Goal: Task Accomplishment & Management: Complete application form

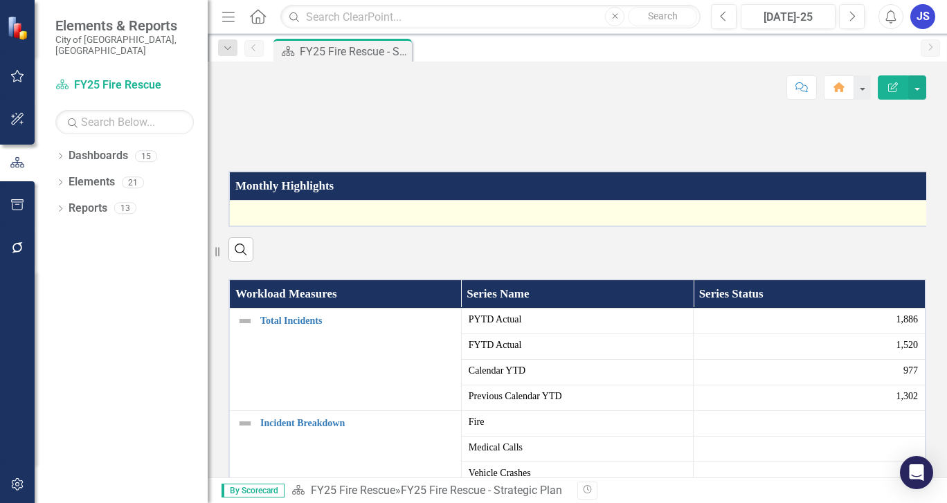
click at [328, 222] on div at bounding box center [593, 213] width 712 height 17
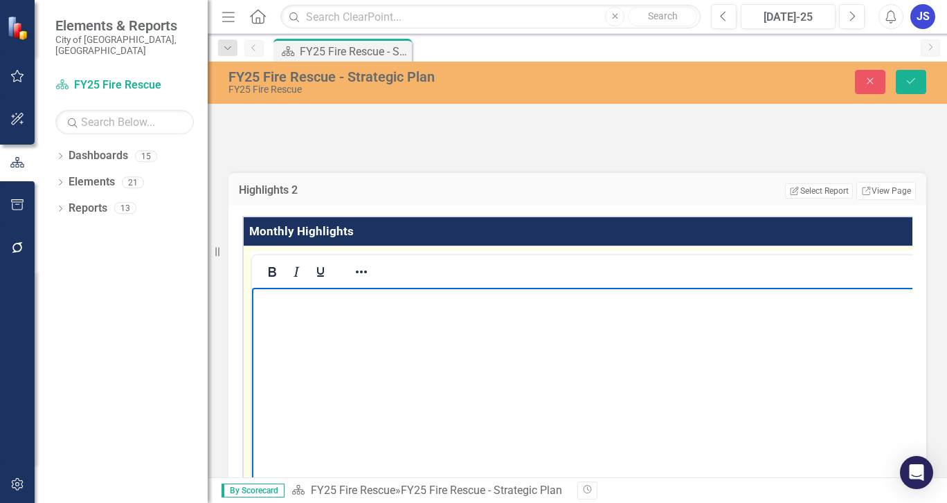
click at [264, 300] on p "Rich Text Area. Press ALT-0 for help." at bounding box center [615, 299] width 719 height 17
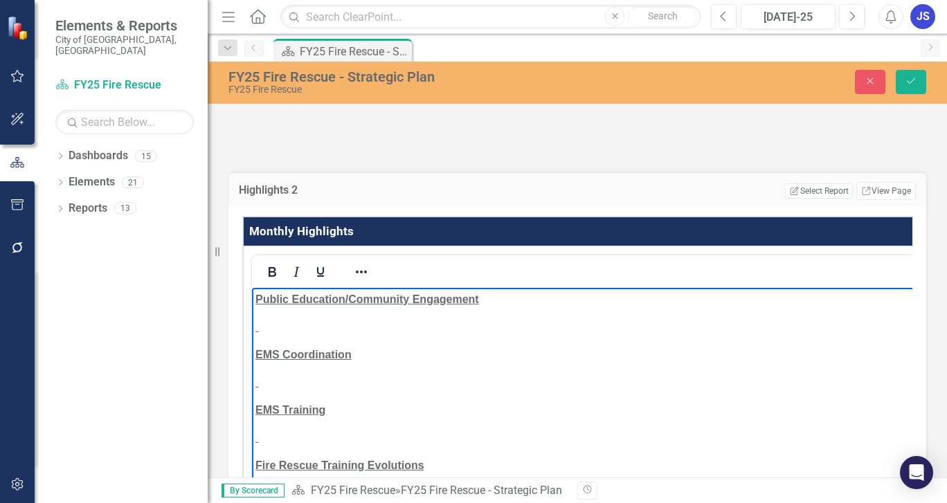
scroll to position [97, 0]
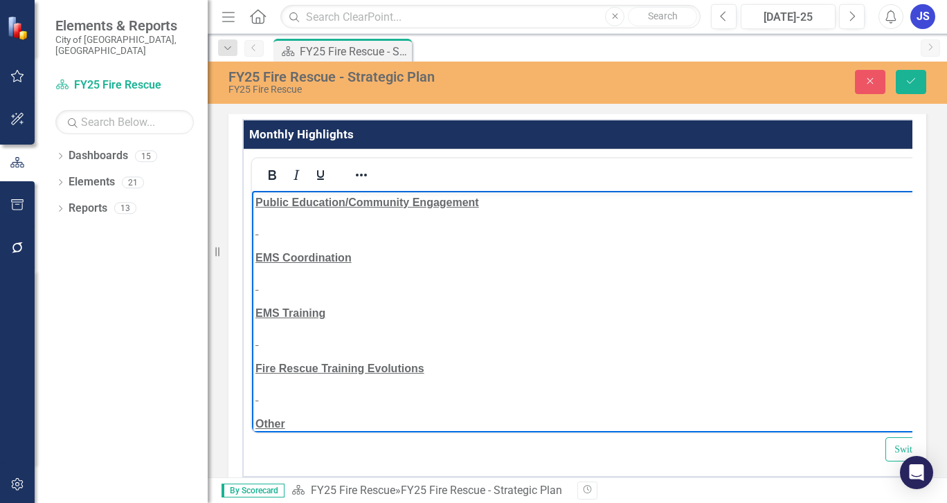
click at [258, 234] on p "Rich Text Area. Press ALT-0 for help." at bounding box center [616, 230] width 720 height 17
click at [261, 289] on p "Rich Text Area. Press ALT-0 for help." at bounding box center [617, 285] width 722 height 17
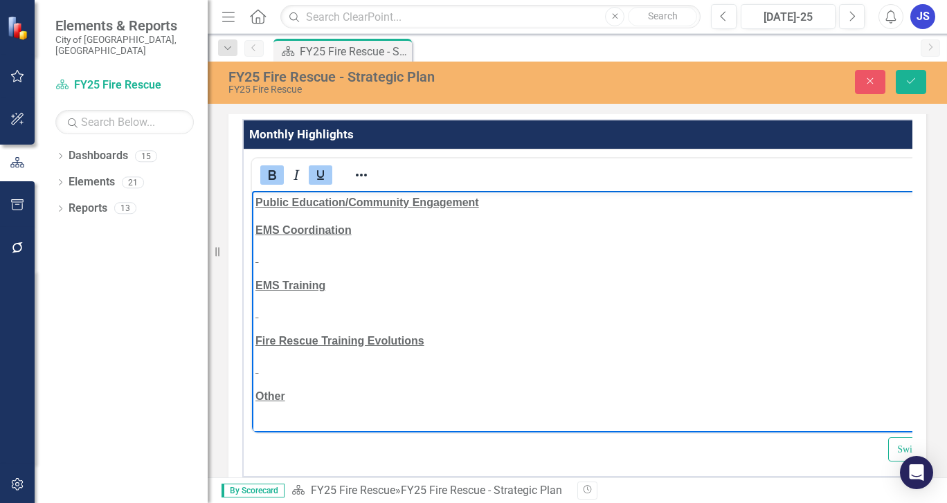
click at [258, 264] on p "Rich Text Area. Press ALT-0 for help." at bounding box center [617, 257] width 723 height 17
click at [260, 317] on p "Rich Text Area. Press ALT-0 for help." at bounding box center [618, 313] width 724 height 17
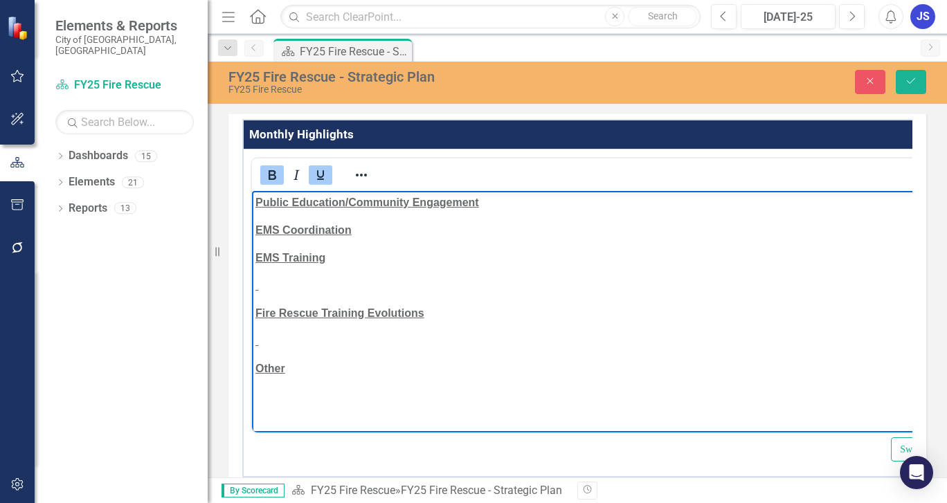
click at [259, 293] on p "Rich Text Area. Press ALT-0 for help." at bounding box center [619, 285] width 726 height 17
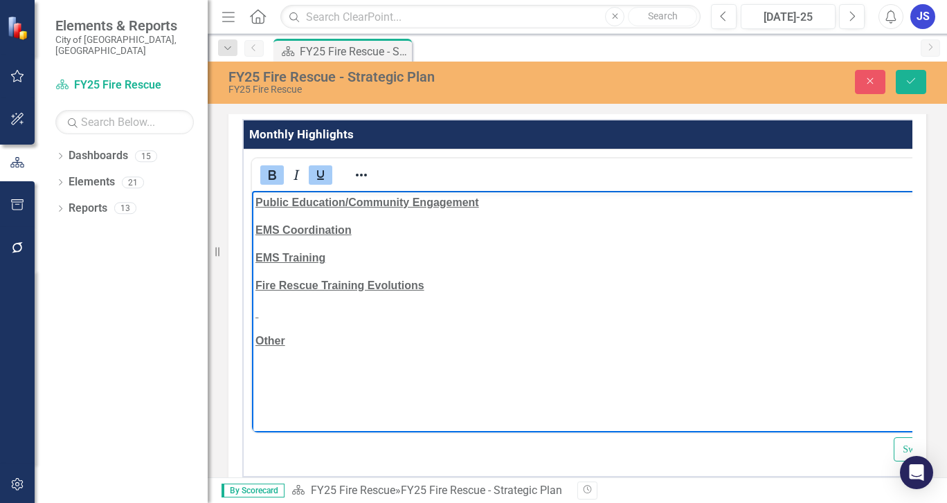
click at [259, 314] on p "Rich Text Area. Press ALT-0 for help." at bounding box center [620, 313] width 728 height 17
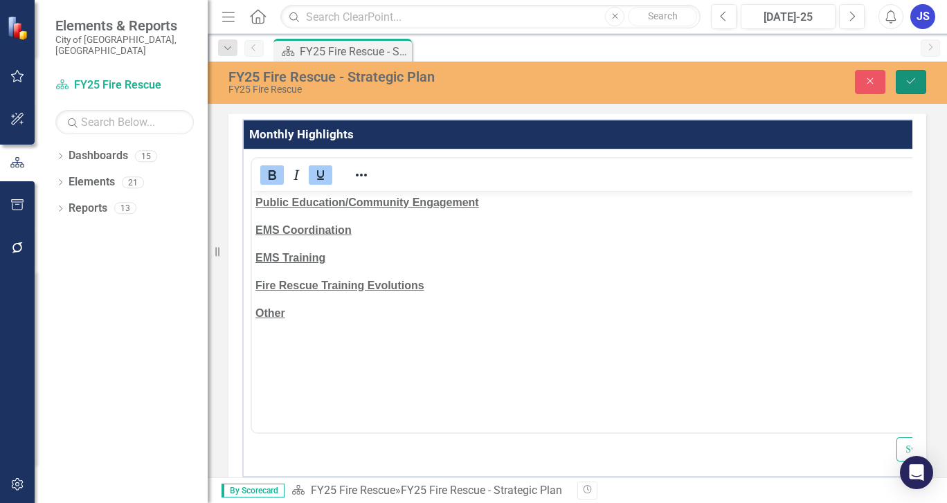
click at [913, 81] on icon "submit" at bounding box center [911, 81] width 8 height 6
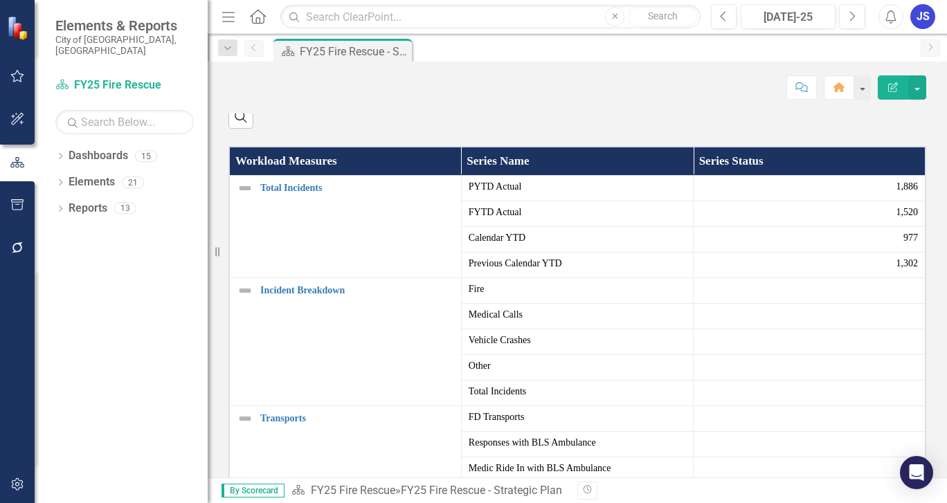
scroll to position [69, 0]
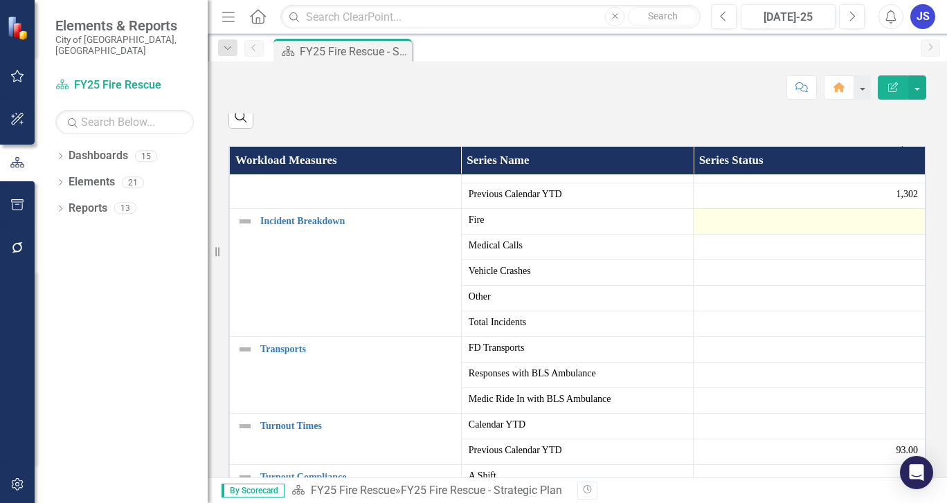
click at [701, 230] on div at bounding box center [809, 221] width 217 height 17
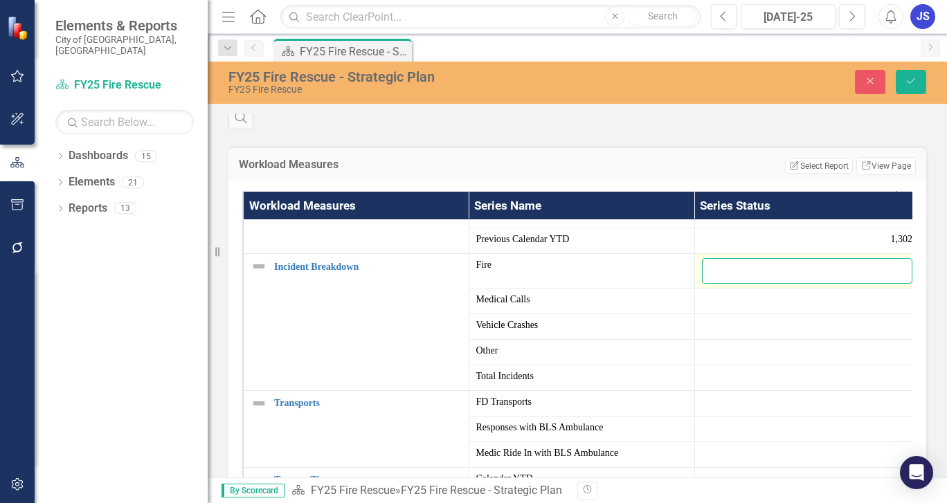
click at [705, 284] on input "number" at bounding box center [807, 271] width 211 height 26
type input "45"
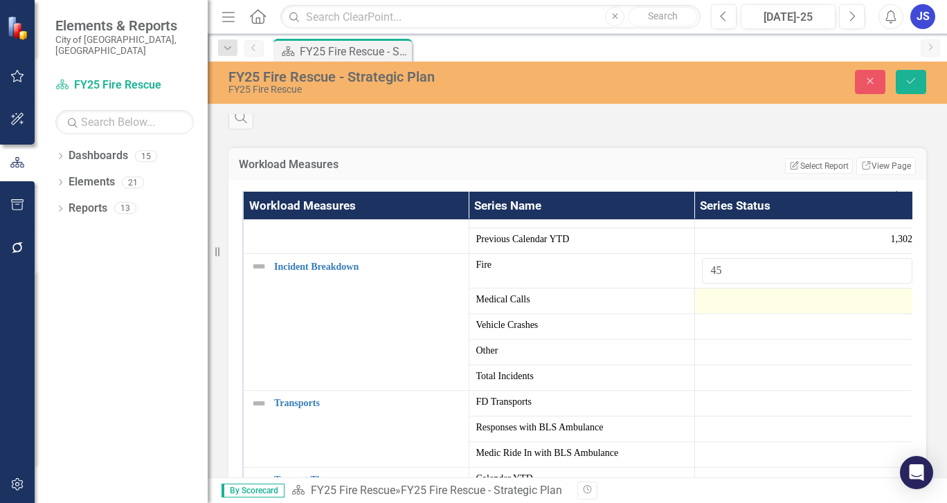
click at [708, 310] on div at bounding box center [807, 301] width 211 height 17
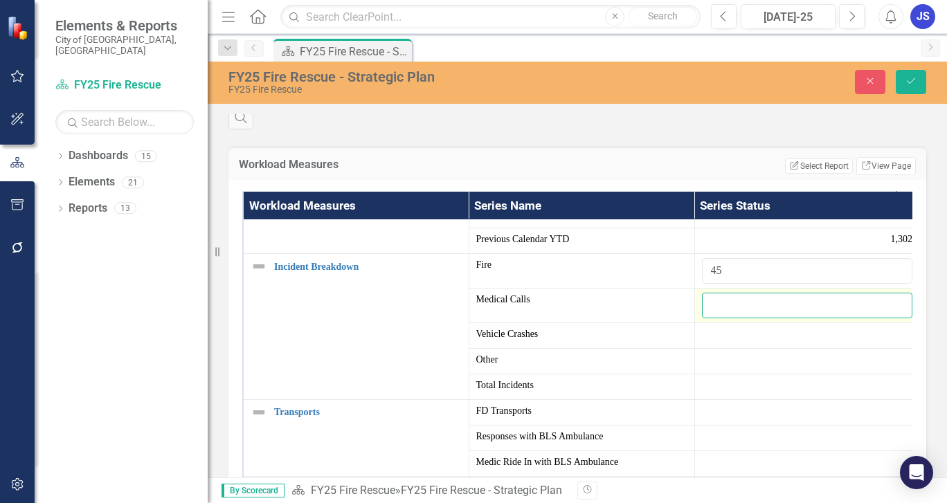
click at [708, 319] on input "number" at bounding box center [807, 306] width 211 height 26
type input "97"
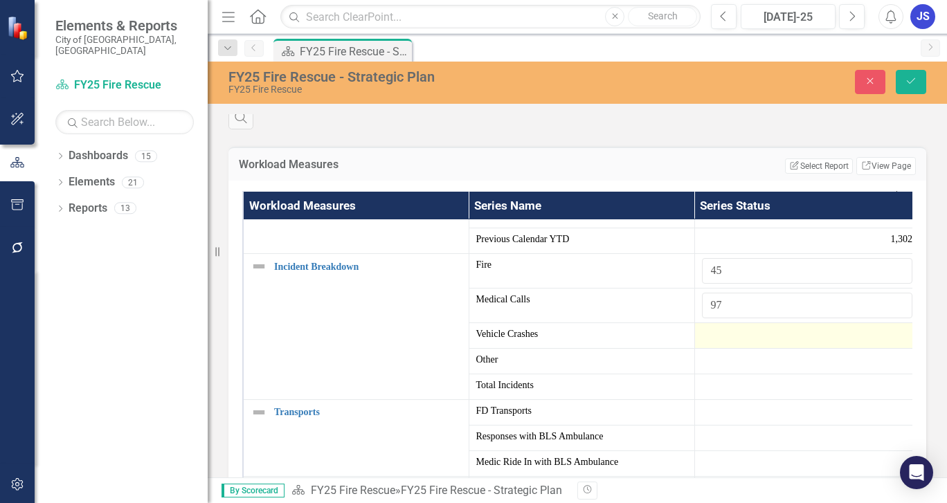
click at [698, 348] on td at bounding box center [808, 336] width 226 height 26
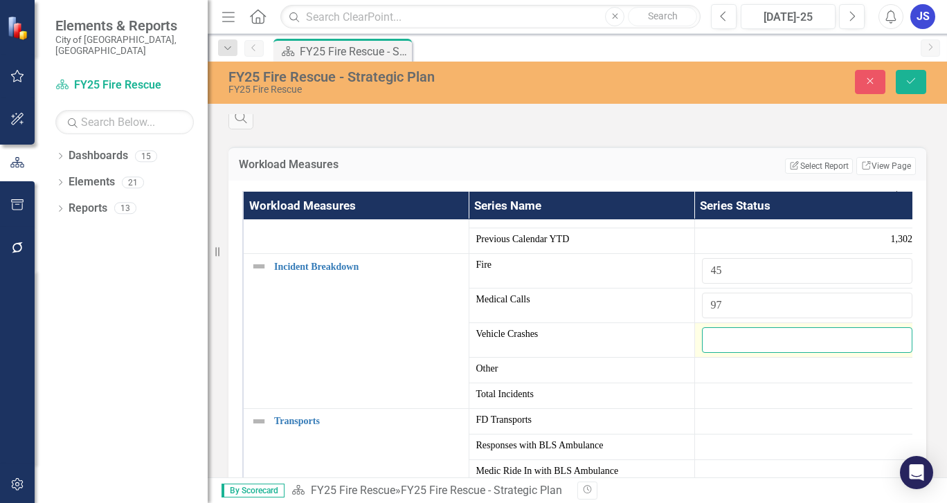
click at [704, 353] on input "number" at bounding box center [807, 341] width 211 height 26
type input "20"
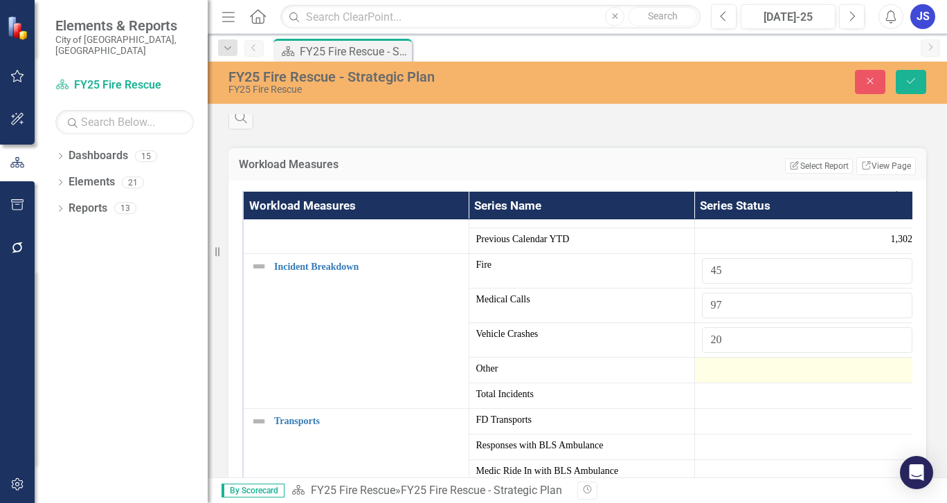
click at [702, 379] on div at bounding box center [807, 370] width 211 height 17
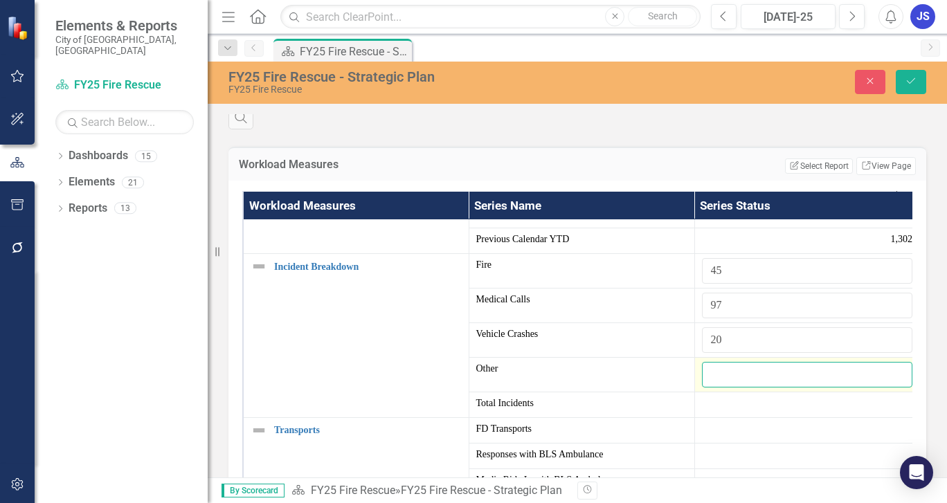
click at [704, 388] on input "number" at bounding box center [807, 375] width 211 height 26
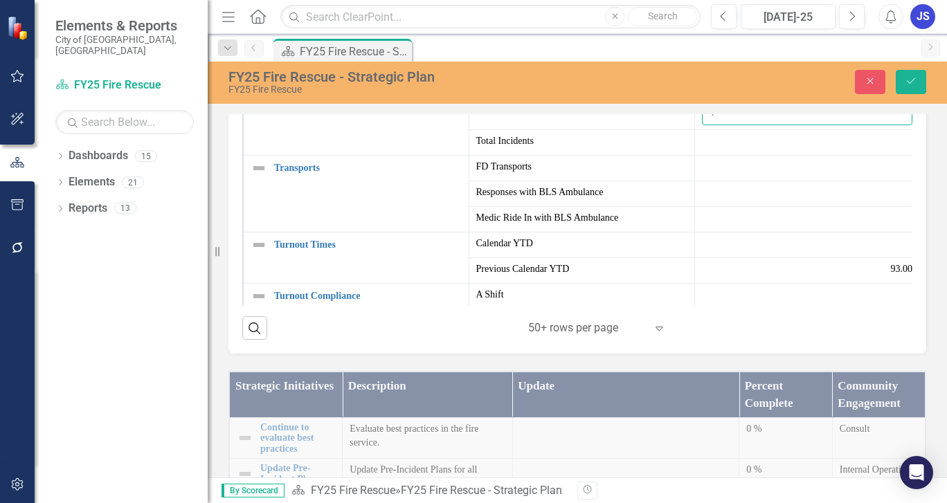
scroll to position [476, 0]
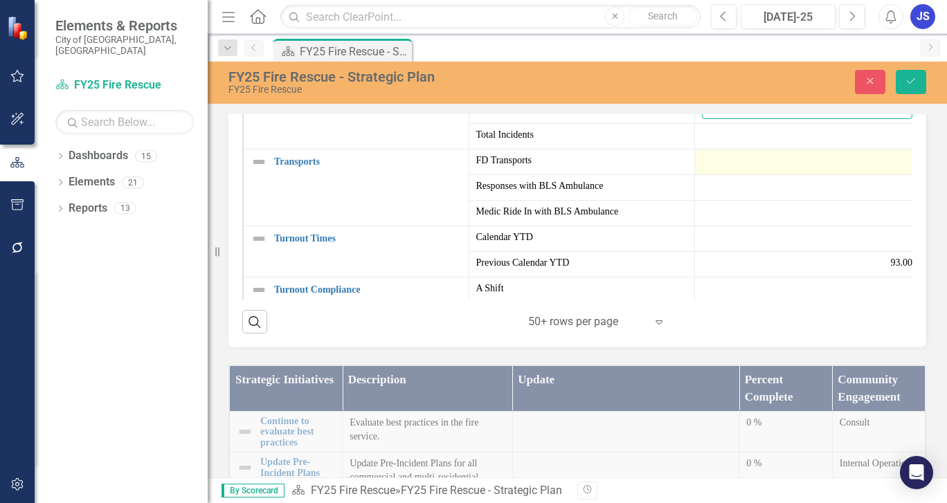
type input "7"
click at [703, 170] on div at bounding box center [807, 162] width 211 height 17
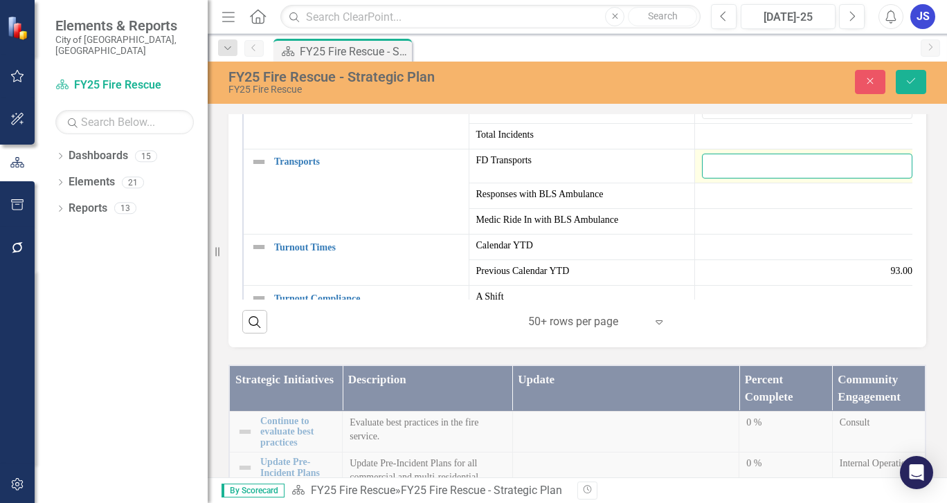
click at [704, 179] on input "number" at bounding box center [807, 167] width 211 height 26
type input "1"
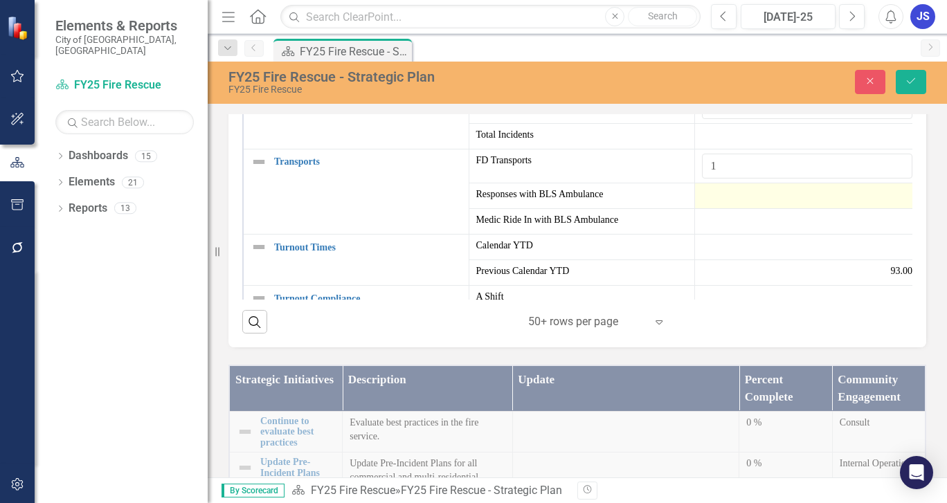
click at [703, 204] on div at bounding box center [807, 196] width 211 height 17
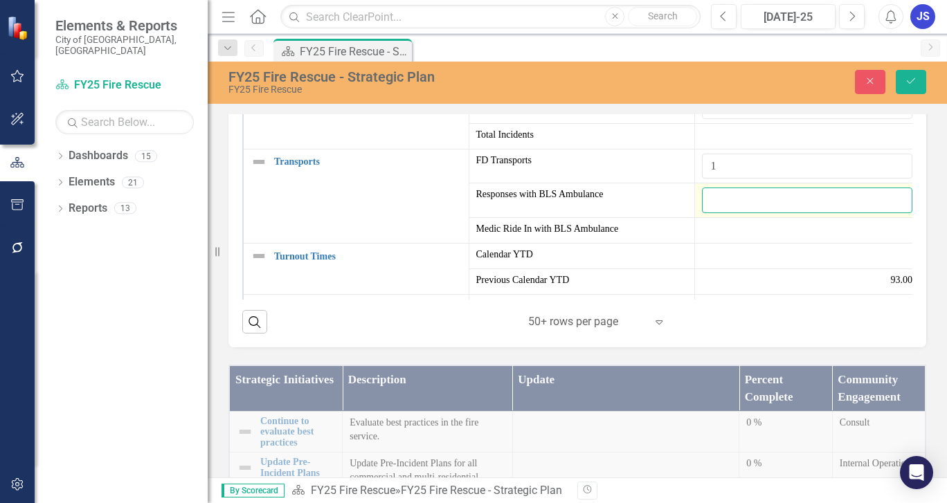
click at [704, 213] on input "number" at bounding box center [807, 201] width 211 height 26
type input "6"
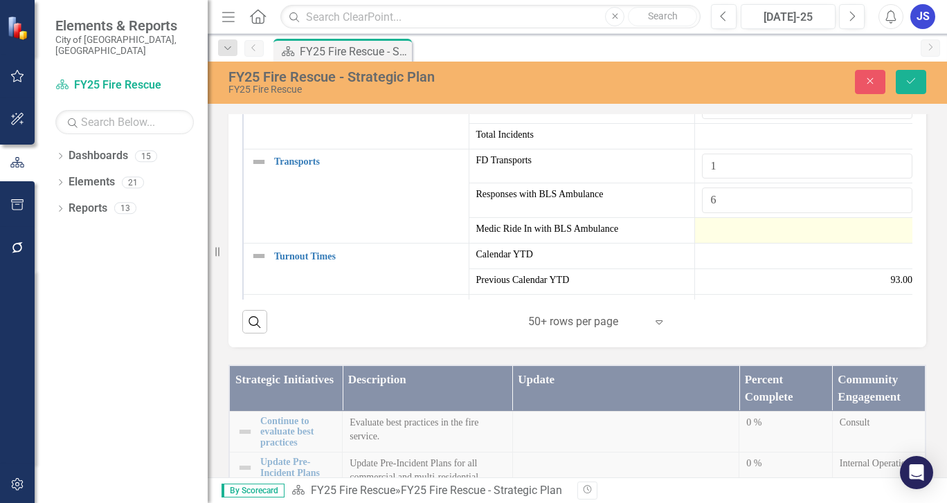
click at [704, 239] on div at bounding box center [807, 230] width 211 height 17
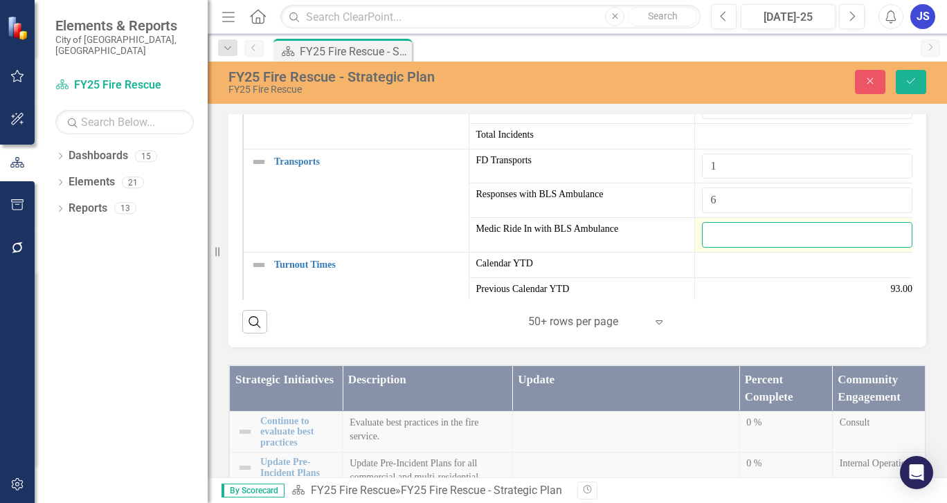
click at [702, 248] on input "number" at bounding box center [807, 235] width 211 height 26
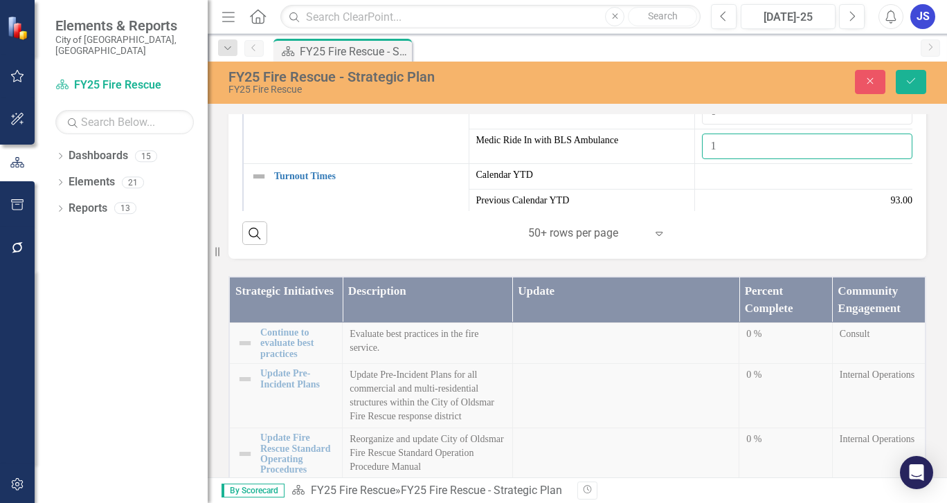
scroll to position [567, 0]
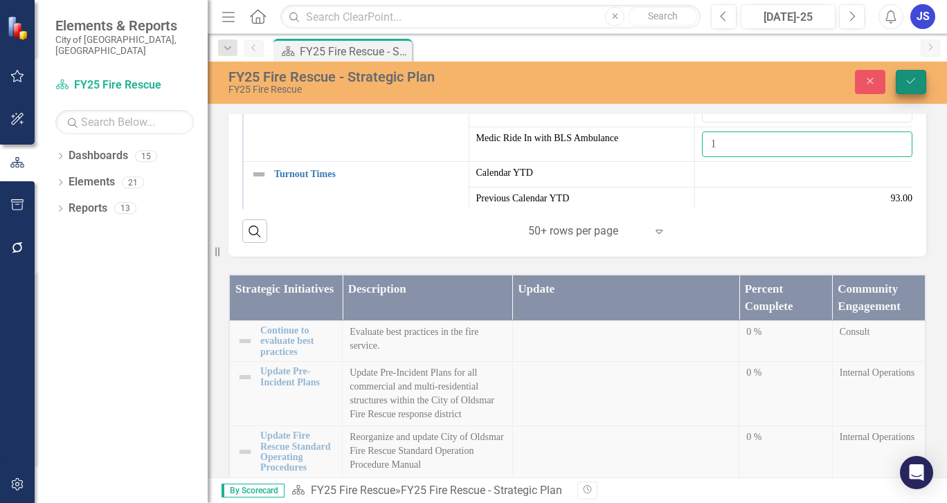
type input "1"
click at [906, 78] on icon "Save" at bounding box center [911, 81] width 12 height 10
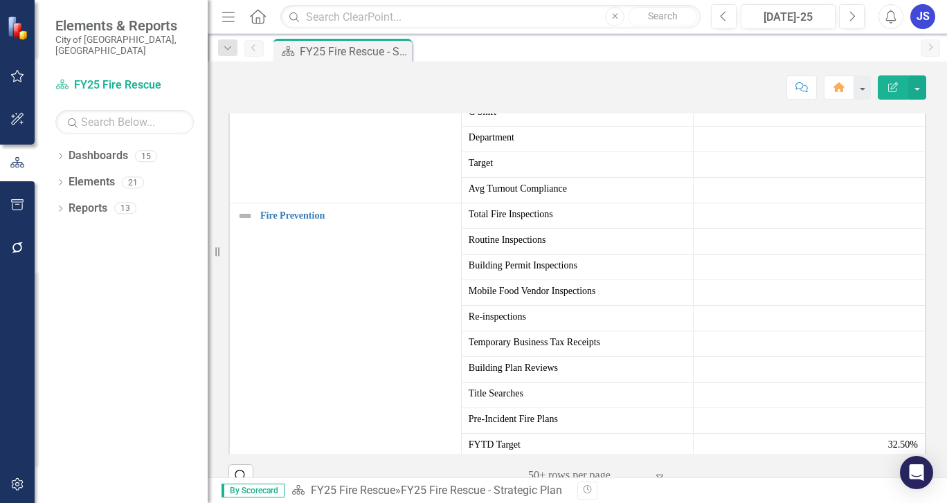
scroll to position [485, 0]
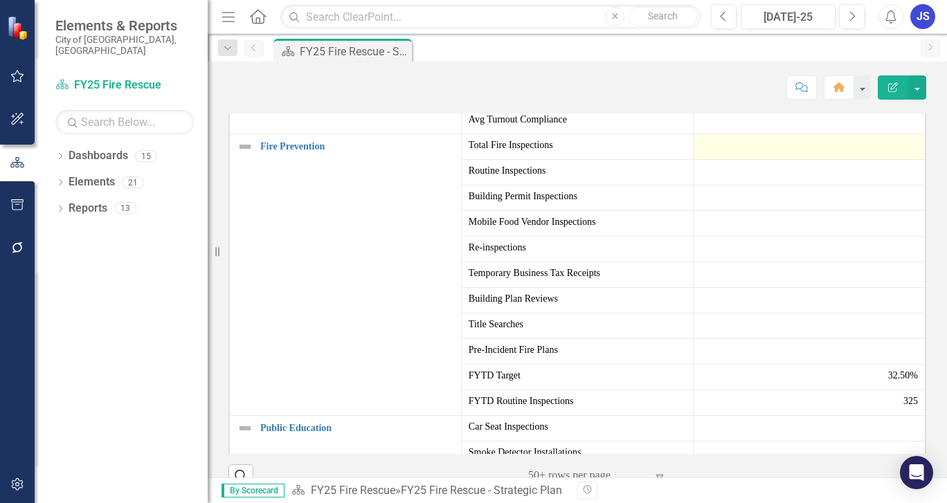
click at [713, 155] on div at bounding box center [809, 146] width 217 height 17
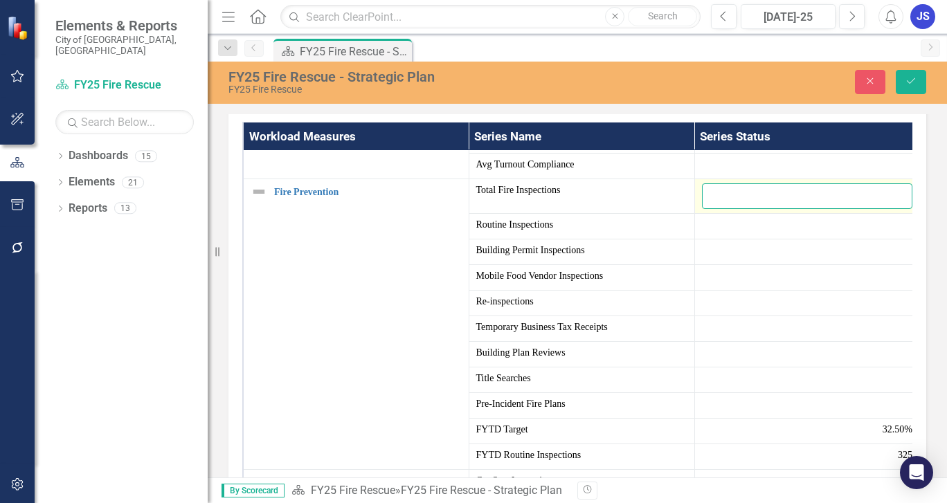
click at [708, 209] on input "number" at bounding box center [807, 197] width 211 height 26
type input "56"
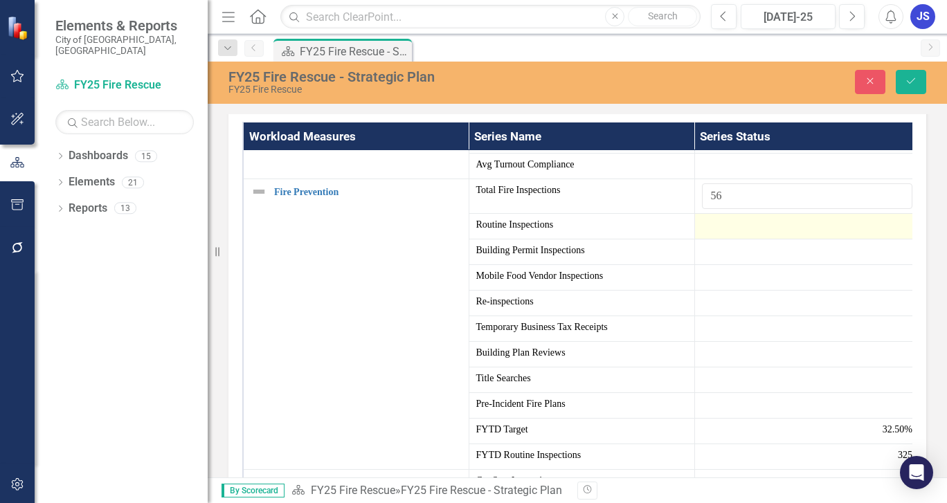
click at [708, 235] on div at bounding box center [807, 226] width 211 height 17
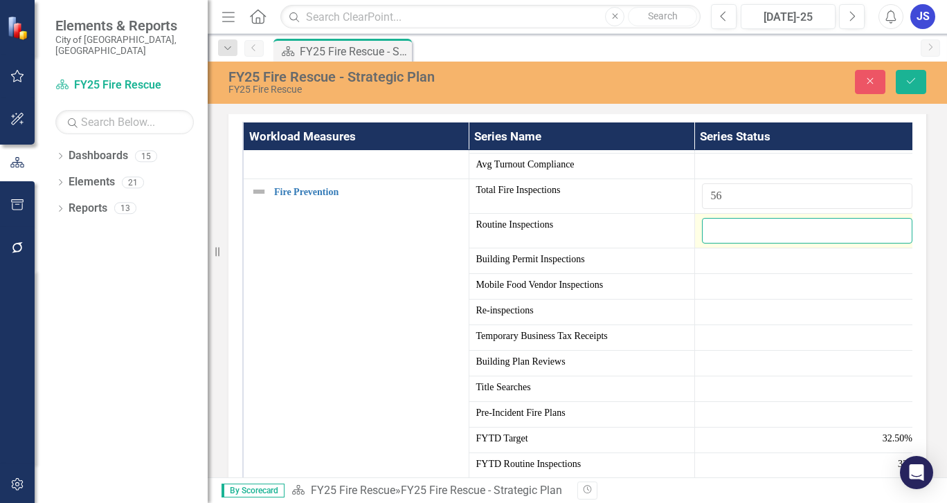
click at [708, 244] on input "number" at bounding box center [807, 231] width 211 height 26
type input "30"
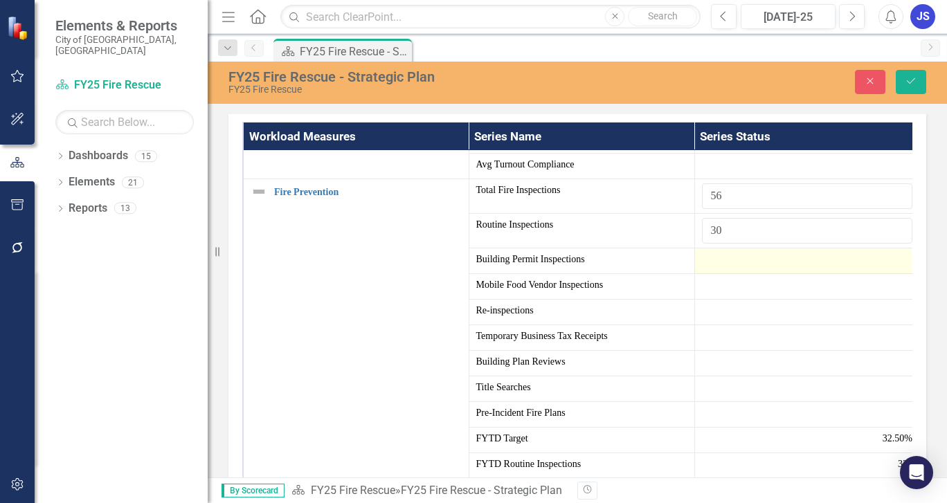
click at [704, 269] on div at bounding box center [807, 261] width 211 height 17
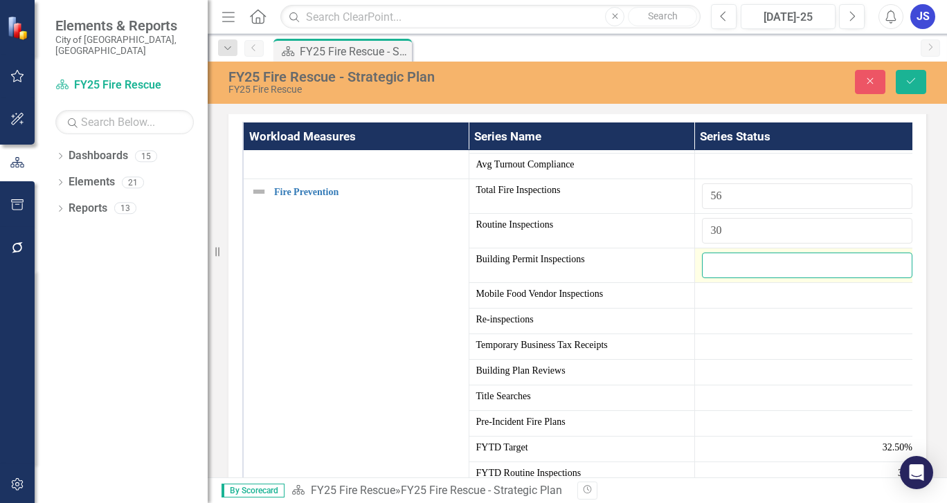
click at [704, 278] on input "number" at bounding box center [807, 266] width 211 height 26
type input "3"
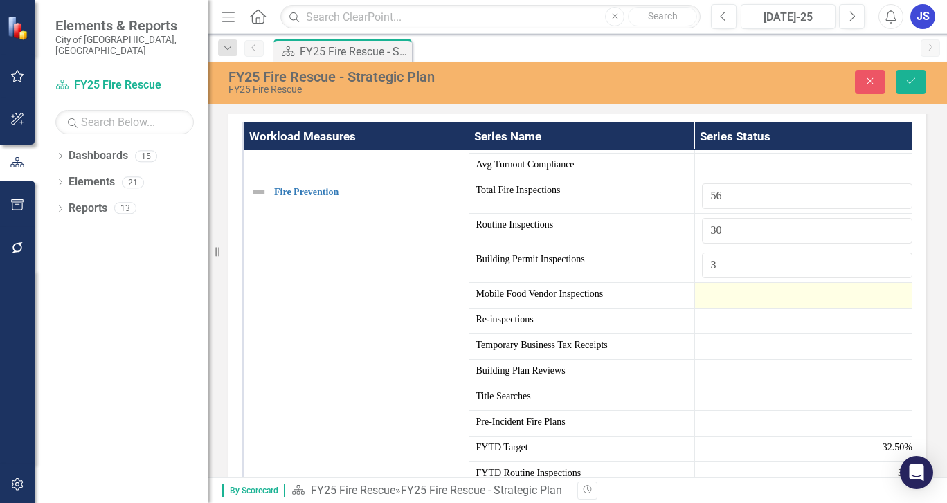
click at [707, 304] on div at bounding box center [807, 295] width 211 height 17
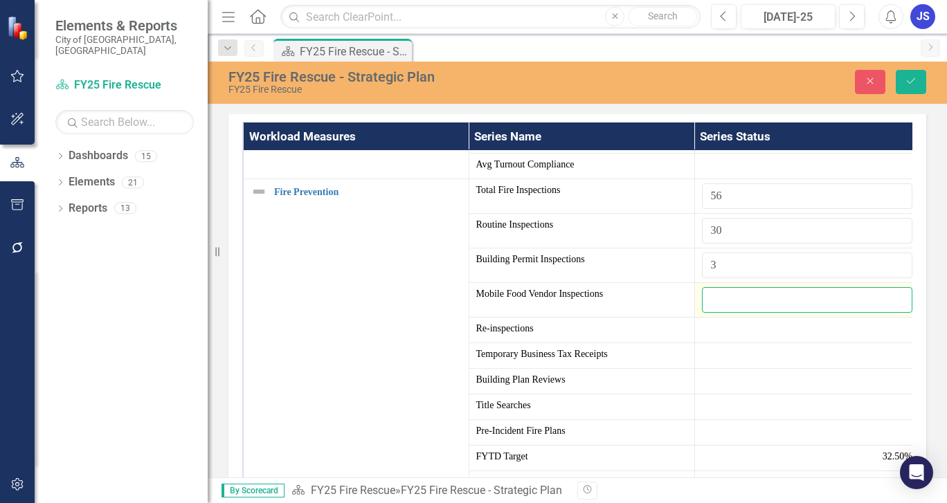
click at [704, 313] on input "number" at bounding box center [807, 300] width 211 height 26
type input "1"
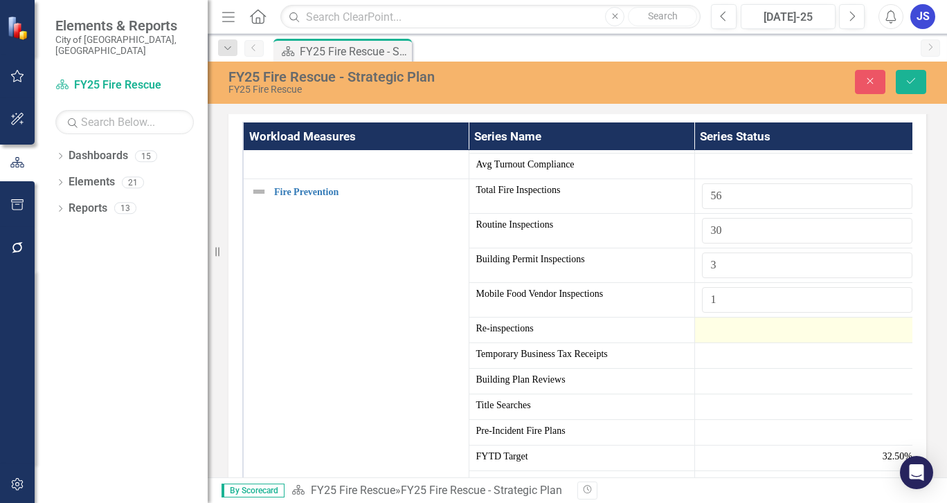
click at [702, 339] on div at bounding box center [807, 330] width 211 height 17
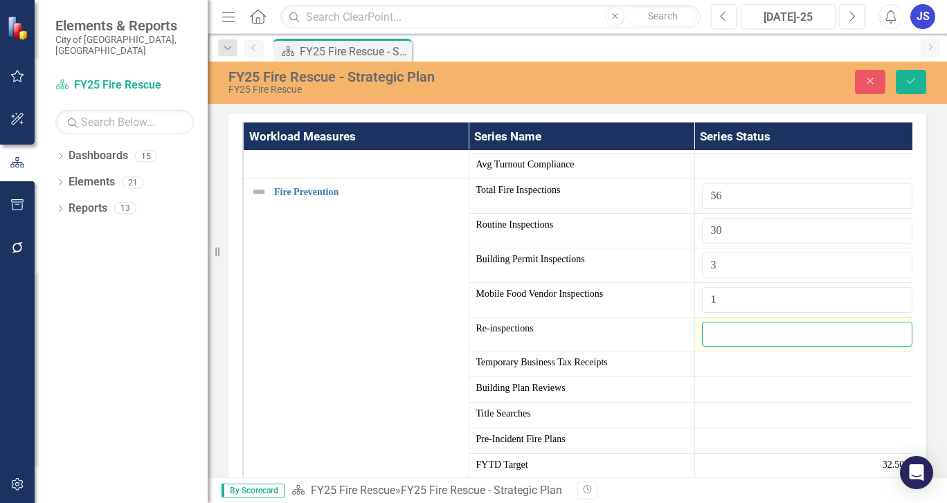
click at [702, 348] on input "number" at bounding box center [807, 335] width 211 height 26
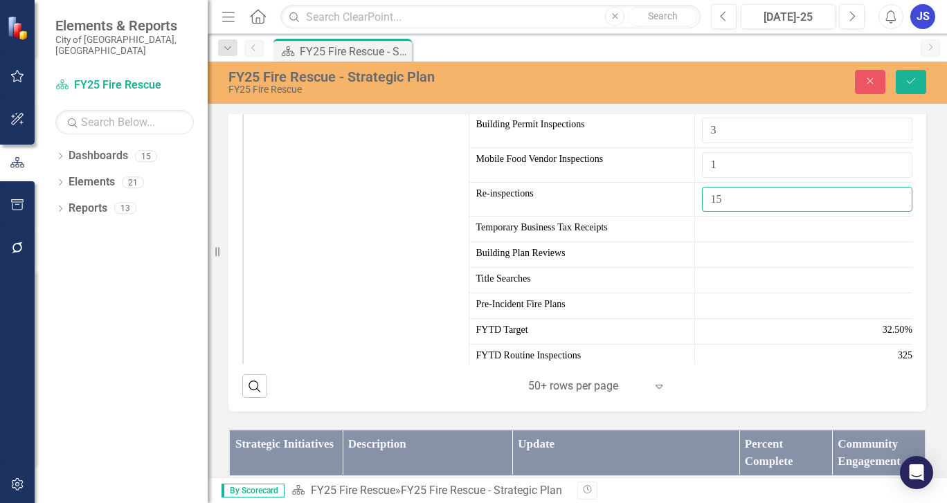
scroll to position [431, 0]
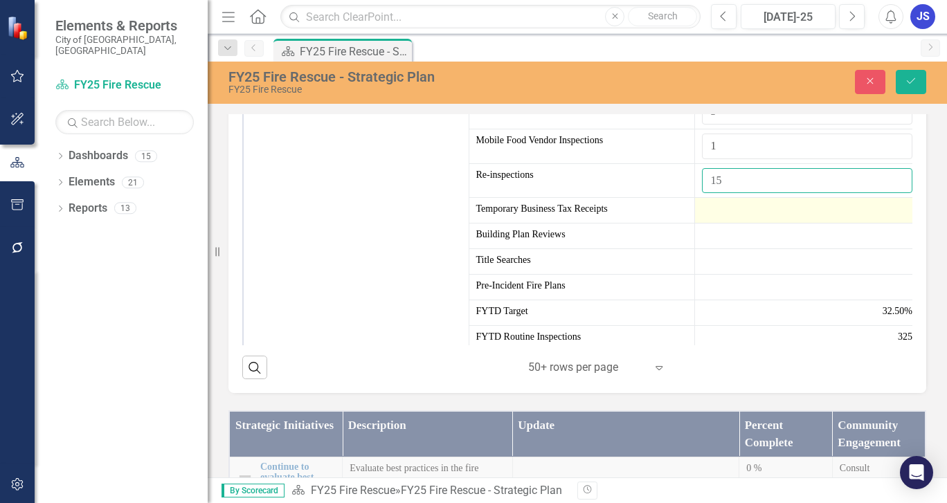
type input "15"
click at [702, 219] on div at bounding box center [807, 210] width 211 height 17
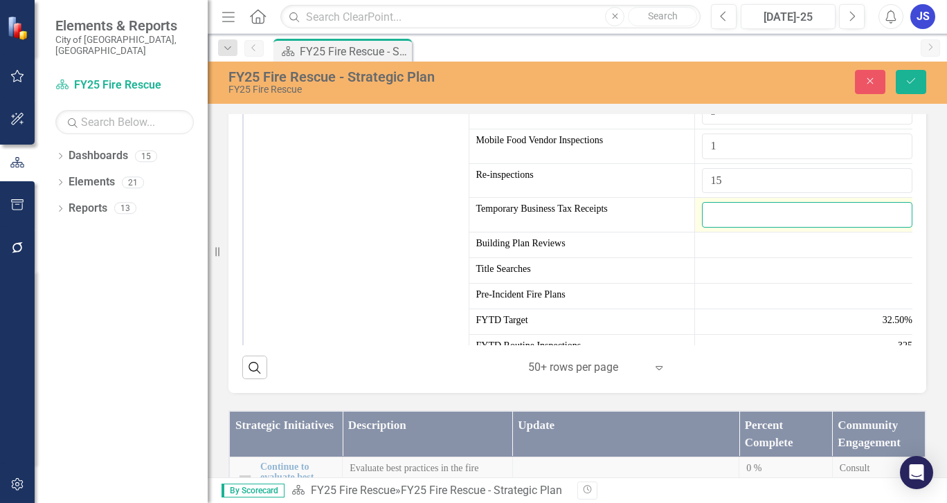
click at [706, 228] on input "number" at bounding box center [807, 215] width 211 height 26
type input "3"
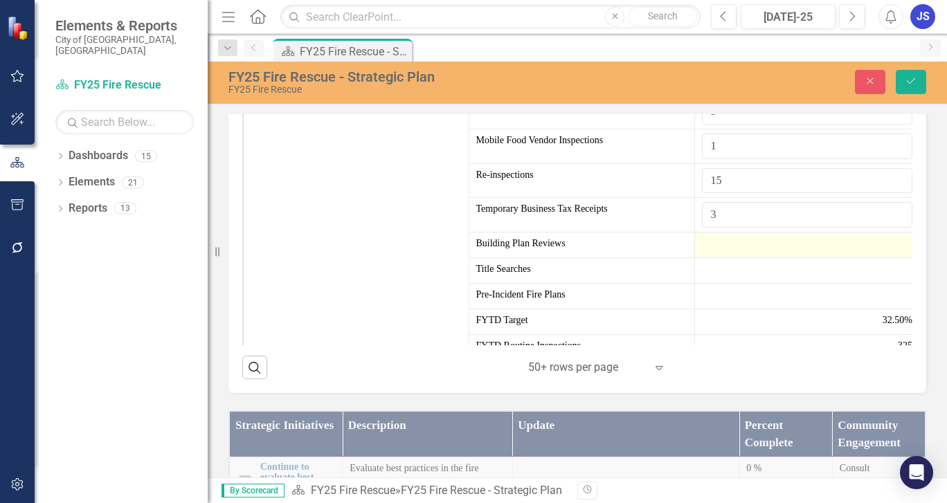
click at [701, 258] on td at bounding box center [808, 246] width 226 height 26
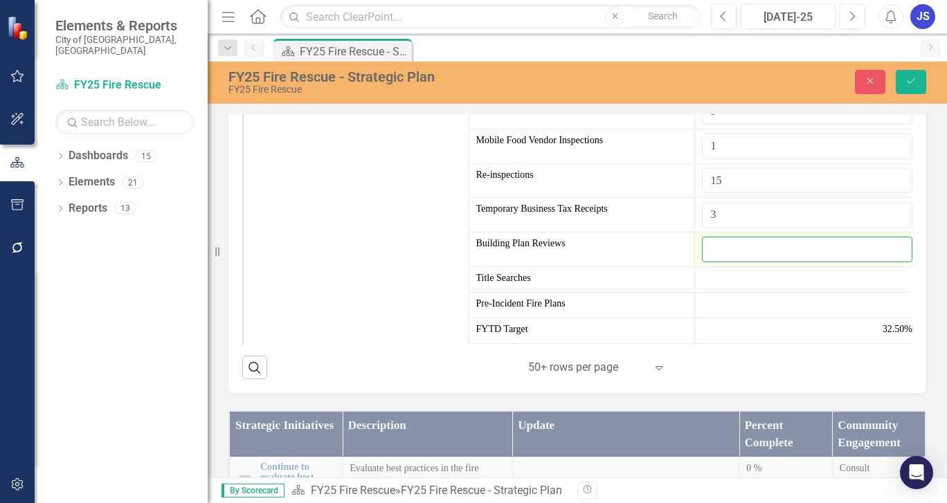
click at [703, 262] on input "number" at bounding box center [807, 250] width 211 height 26
type input "40"
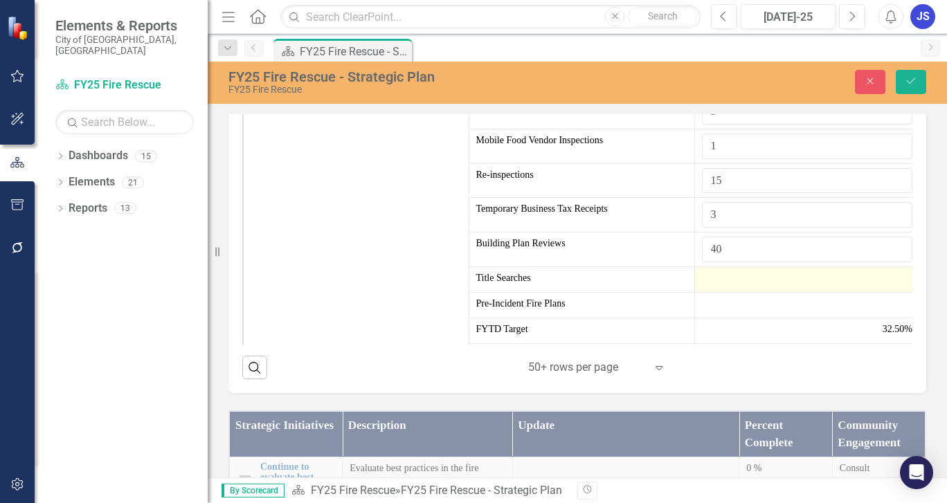
click at [702, 288] on div at bounding box center [807, 279] width 211 height 17
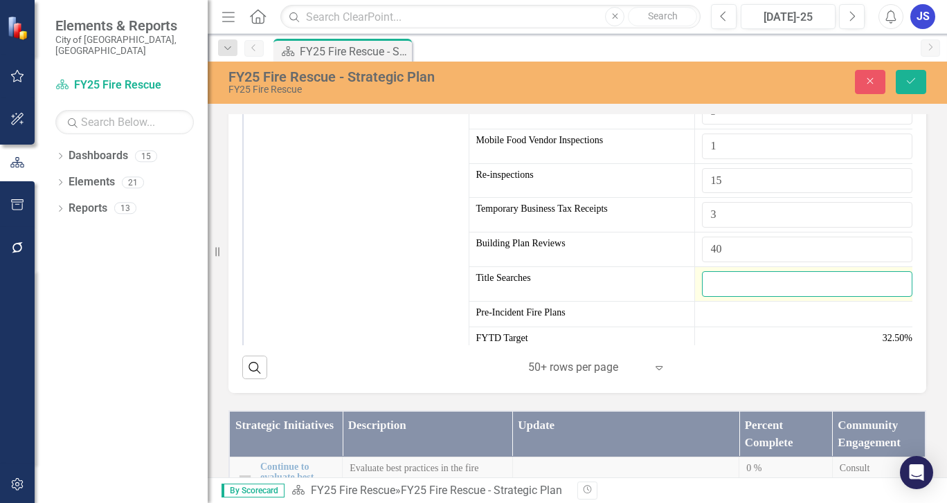
click at [704, 297] on input "number" at bounding box center [807, 284] width 211 height 26
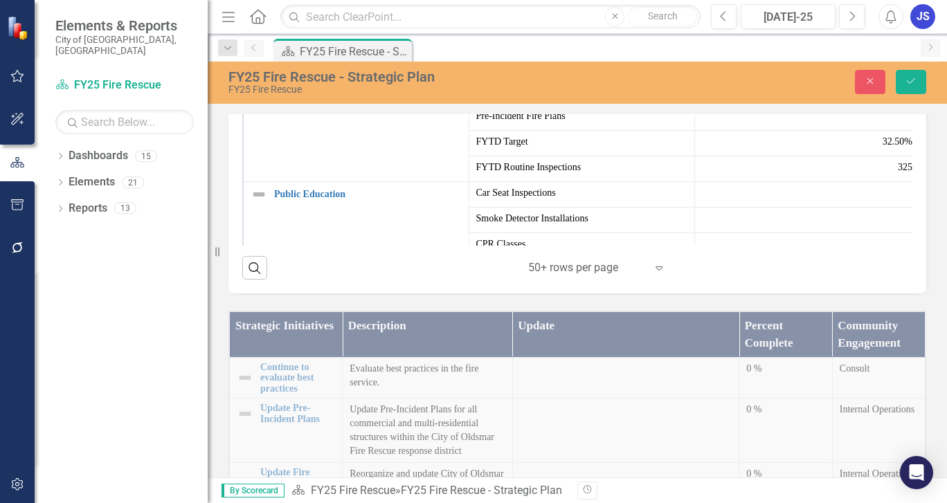
scroll to position [580, 0]
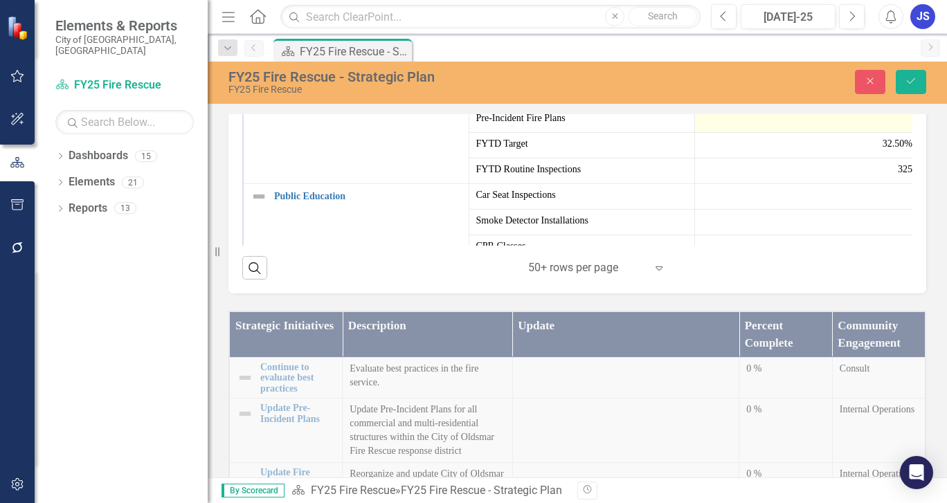
type input "4"
click at [720, 128] on div at bounding box center [807, 119] width 211 height 17
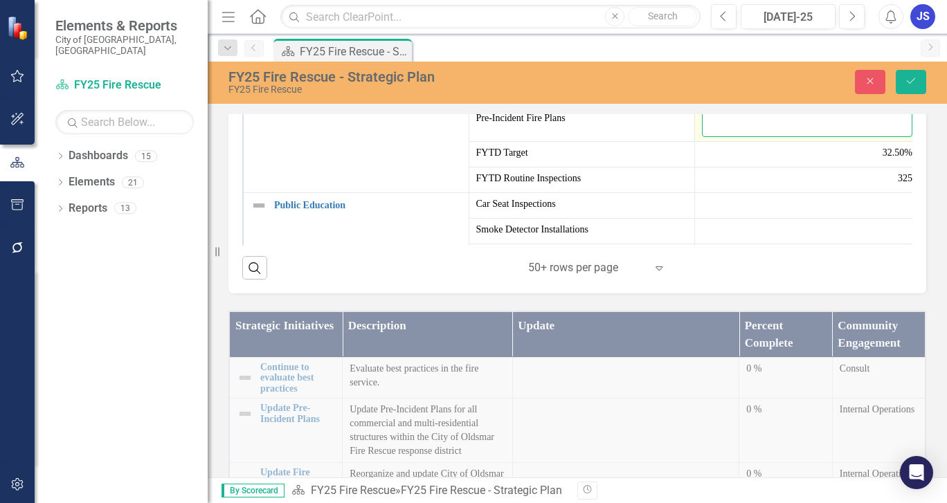
click at [712, 137] on input "number" at bounding box center [807, 124] width 211 height 26
type input "12"
click at [909, 78] on icon "Save" at bounding box center [911, 81] width 12 height 10
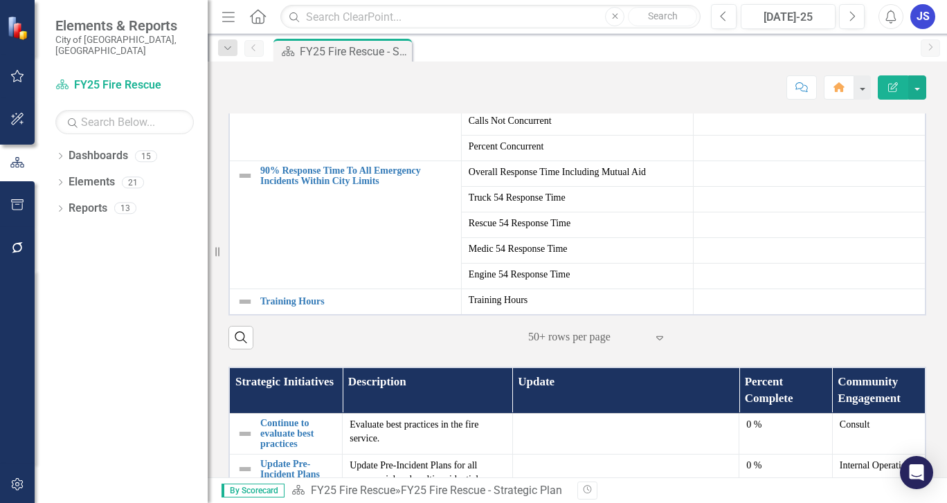
scroll to position [764, 0]
click at [701, 310] on div at bounding box center [809, 302] width 217 height 17
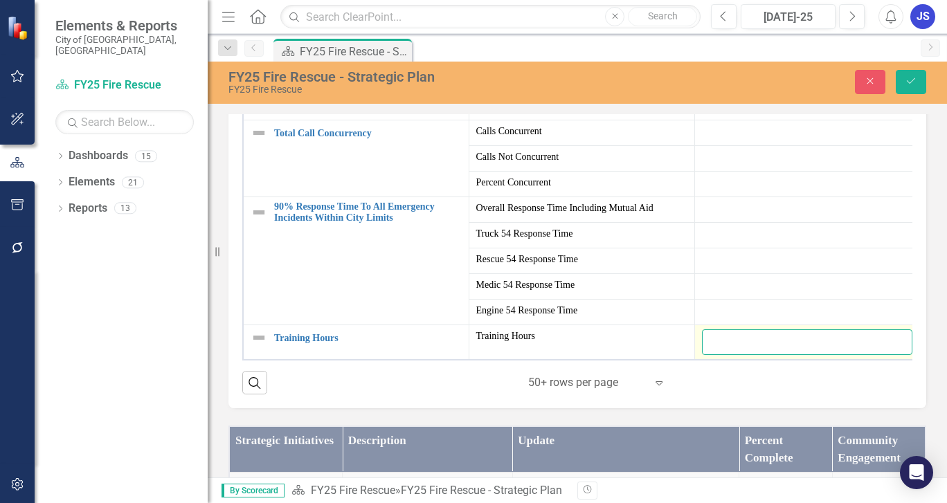
click at [712, 355] on input "number" at bounding box center [807, 343] width 211 height 26
type input "605.83"
click at [911, 73] on button "Save" at bounding box center [911, 82] width 30 height 24
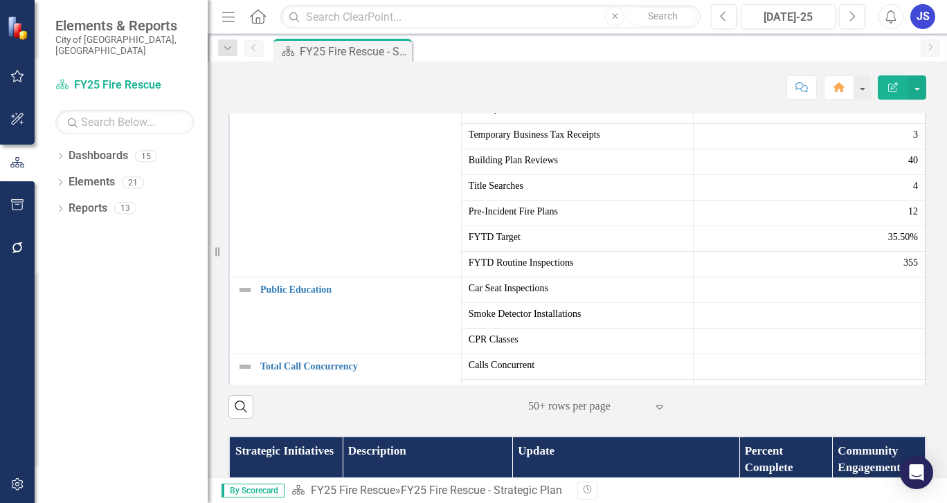
scroll to position [623, 0]
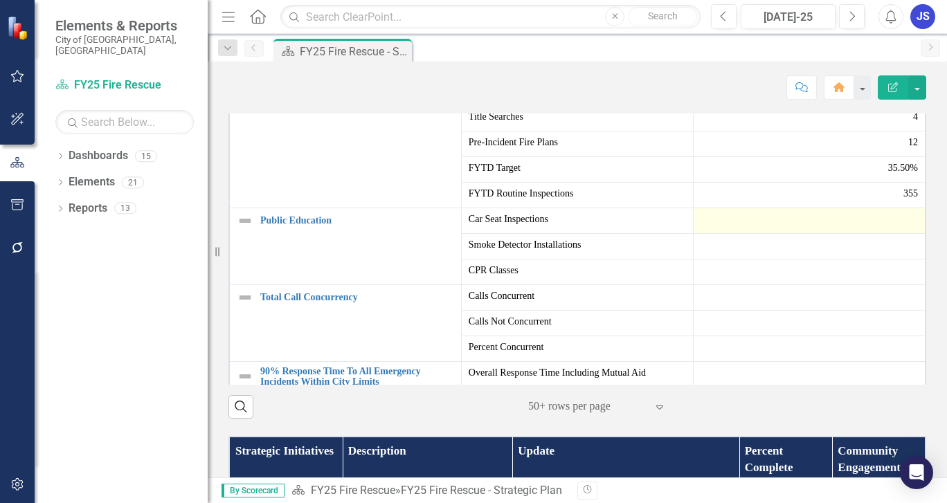
click at [701, 229] on div at bounding box center [809, 221] width 217 height 17
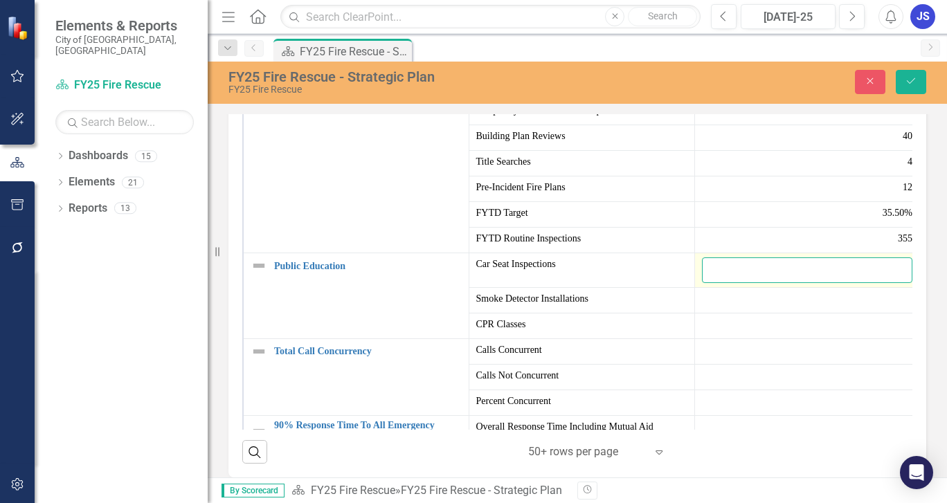
click at [717, 283] on input "number" at bounding box center [807, 271] width 211 height 26
type input "0"
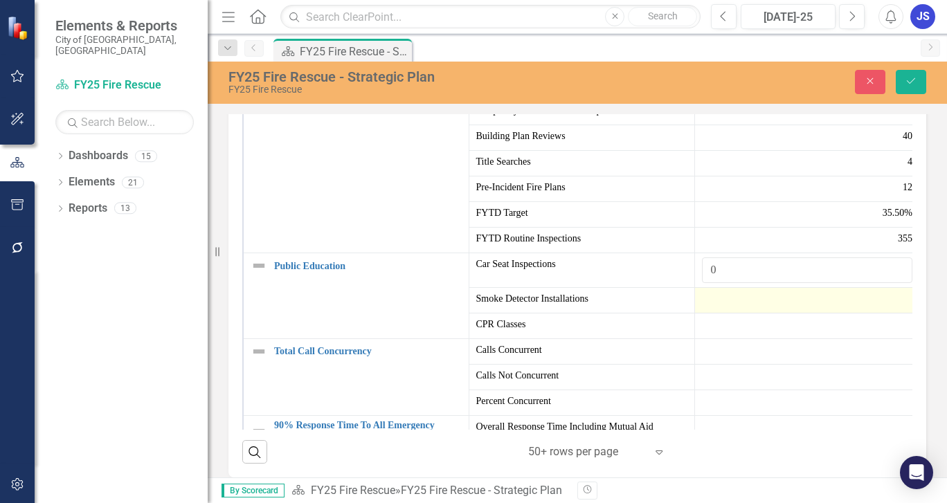
click at [704, 309] on div at bounding box center [807, 300] width 211 height 17
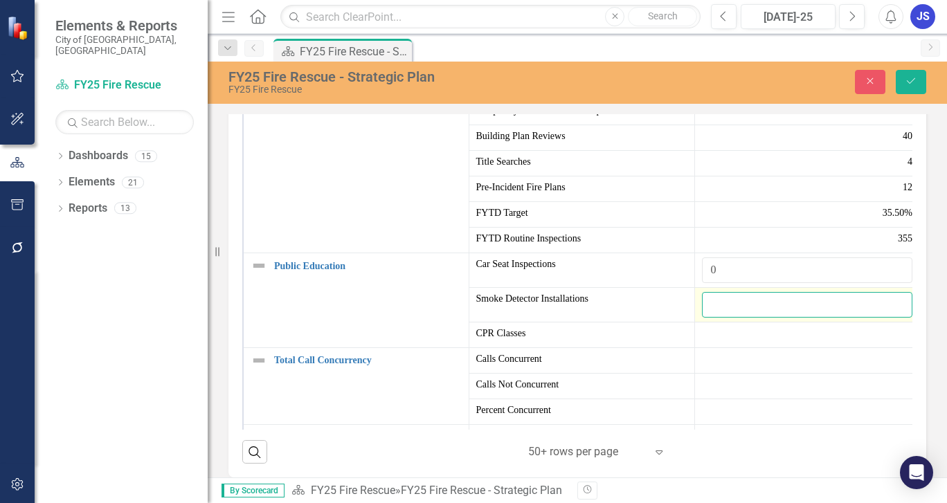
click at [704, 318] on input "number" at bounding box center [807, 305] width 211 height 26
type input "11"
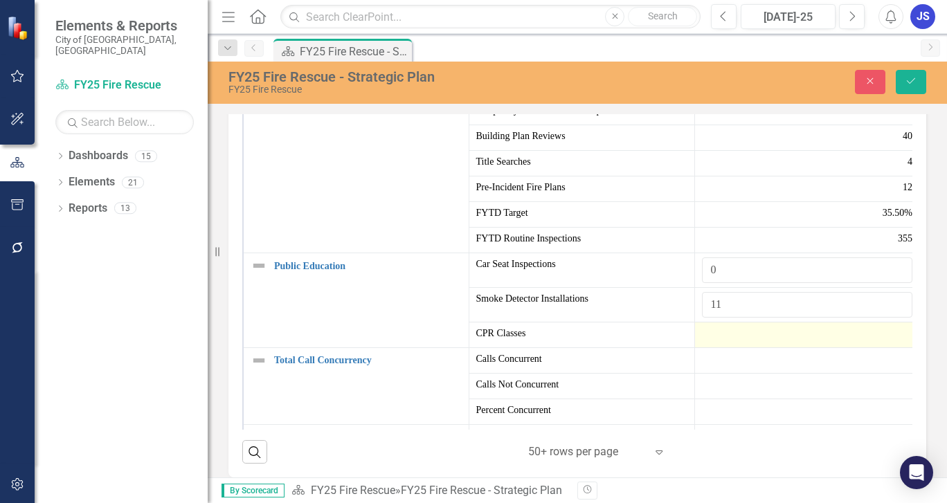
click at [704, 343] on div at bounding box center [807, 335] width 211 height 17
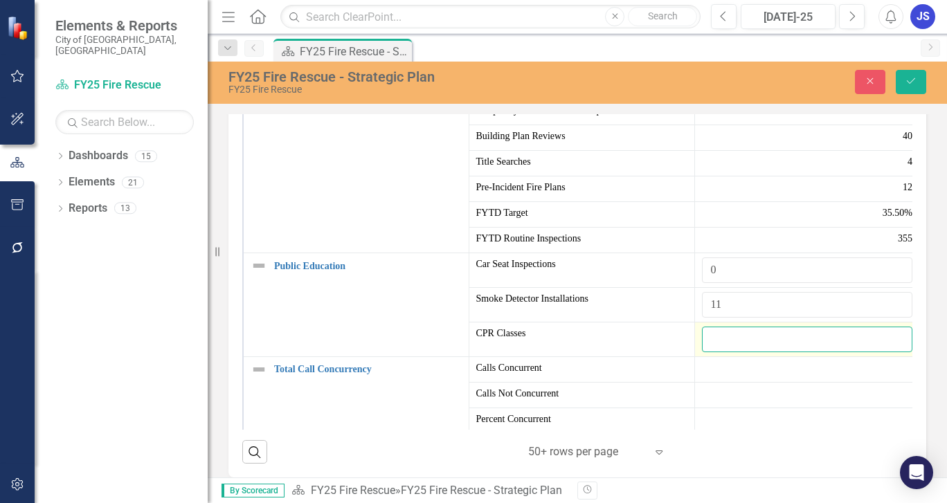
click at [704, 352] on input "number" at bounding box center [807, 340] width 211 height 26
type input "2"
click at [911, 76] on icon "Save" at bounding box center [911, 81] width 12 height 10
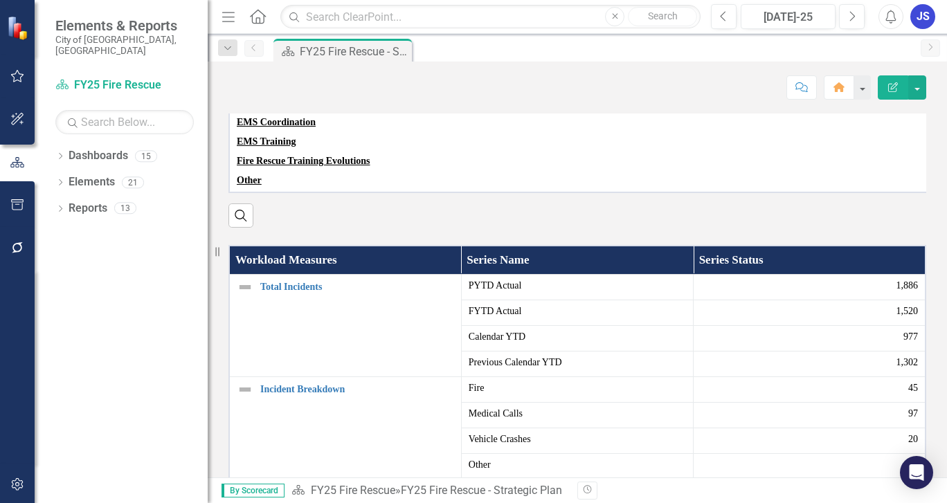
scroll to position [0, 0]
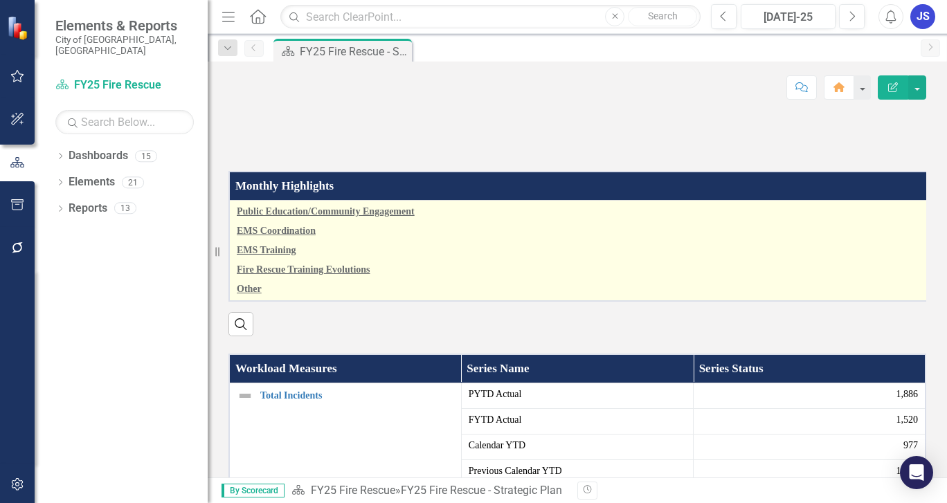
click at [521, 260] on p "EMS Training" at bounding box center [593, 250] width 713 height 19
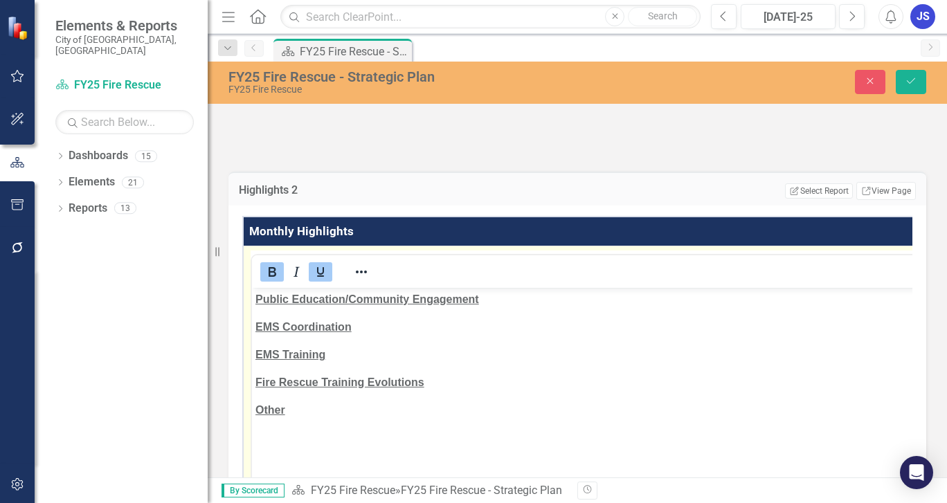
click at [481, 301] on p "Public Education/Community Engagement" at bounding box center [614, 299] width 717 height 17
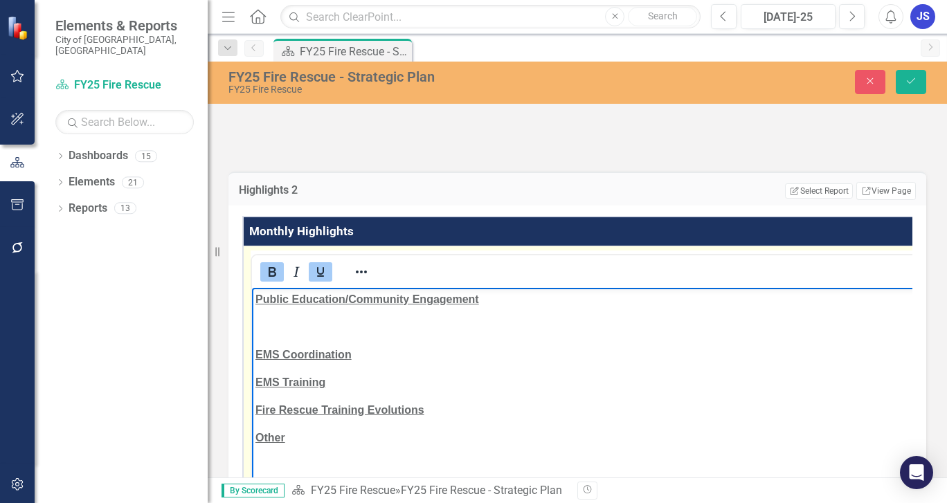
click at [265, 280] on icon "Bold" at bounding box center [272, 272] width 17 height 17
click at [318, 277] on icon "Underline" at bounding box center [320, 272] width 7 height 10
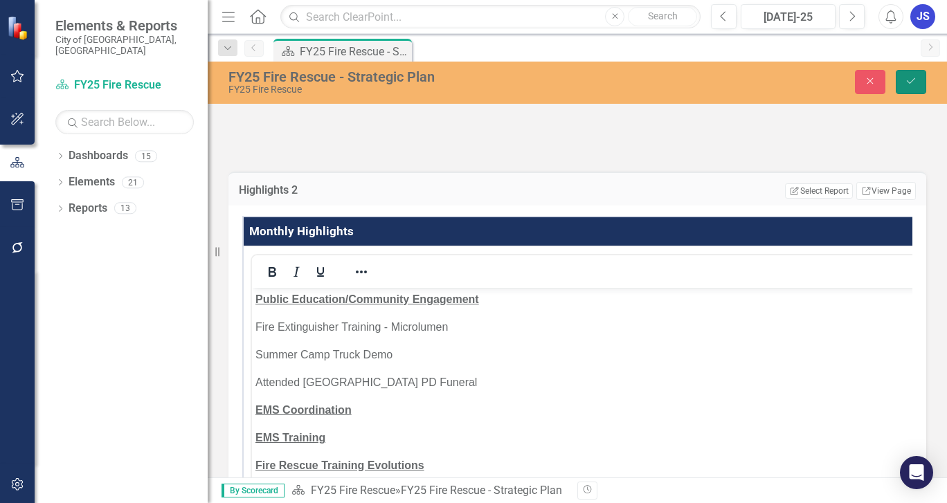
click at [909, 77] on icon "Save" at bounding box center [911, 81] width 12 height 10
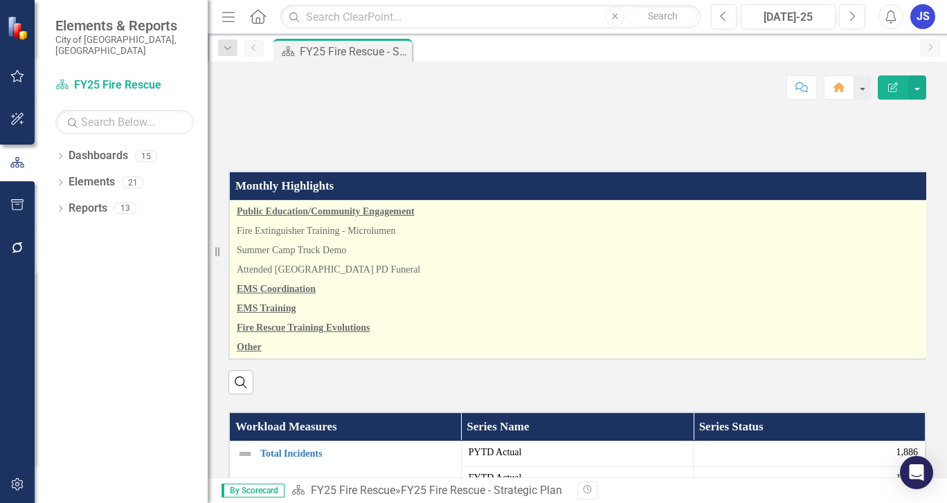
click at [541, 280] on p "Attended [GEOGRAPHIC_DATA] PD Funeral" at bounding box center [589, 269] width 705 height 19
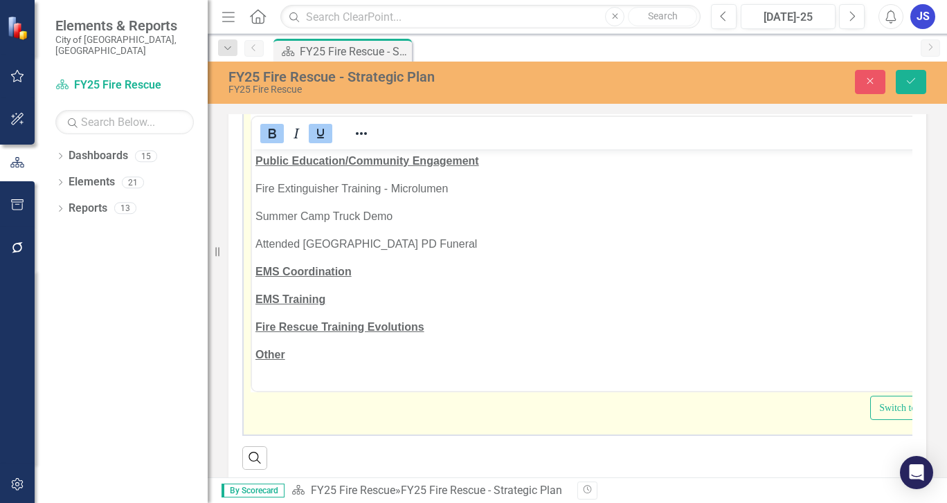
scroll to position [208, 0]
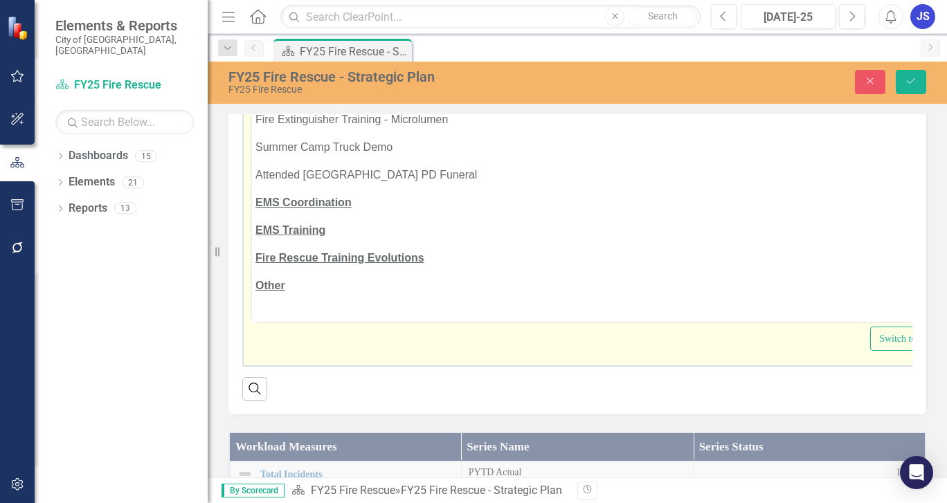
click at [327, 228] on p "EMS Training" at bounding box center [608, 230] width 705 height 17
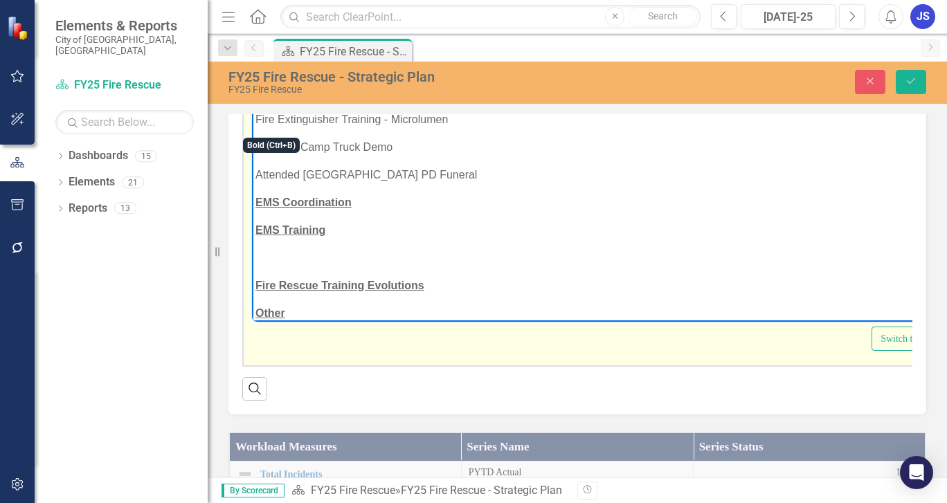
click at [269, 69] on icon "Bold" at bounding box center [273, 65] width 8 height 10
click at [323, 69] on icon "Underline" at bounding box center [320, 65] width 7 height 10
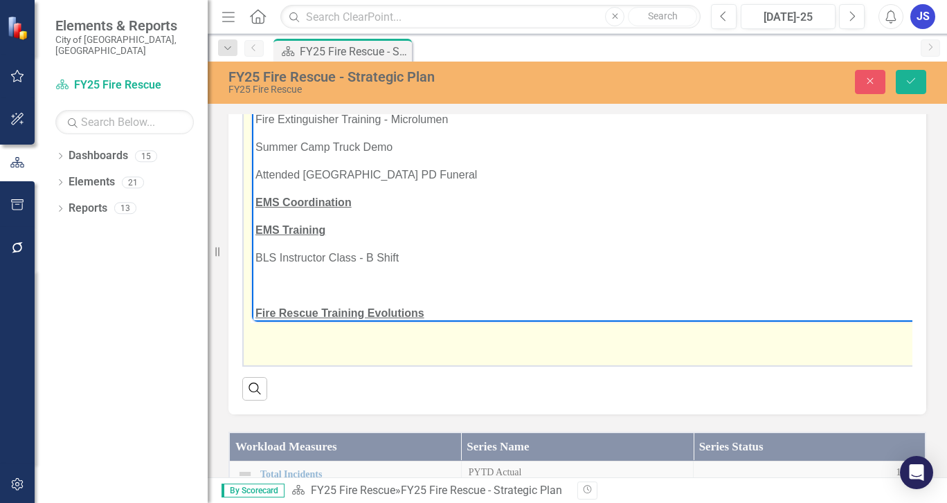
click at [256, 258] on span "﻿BLS Instructor Class - B Shift" at bounding box center [327, 257] width 143 height 12
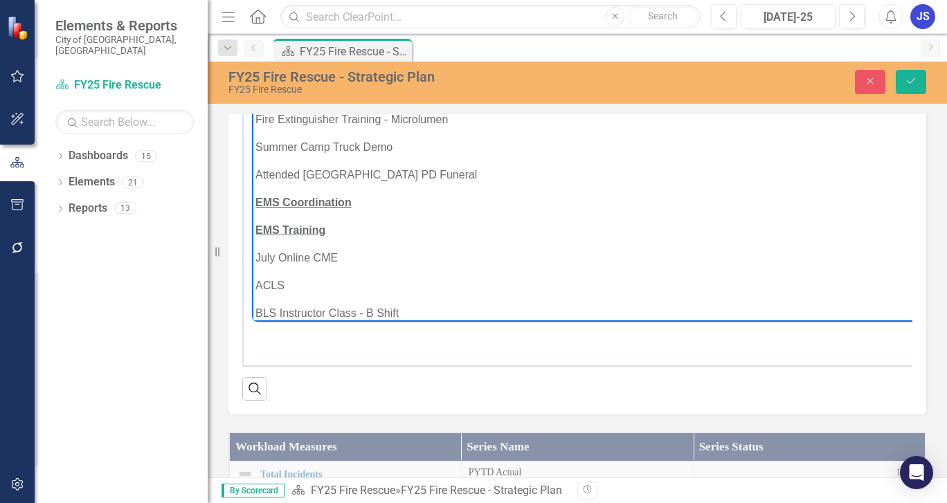
click at [338, 255] on p "July Online CME" at bounding box center [650, 257] width 789 height 17
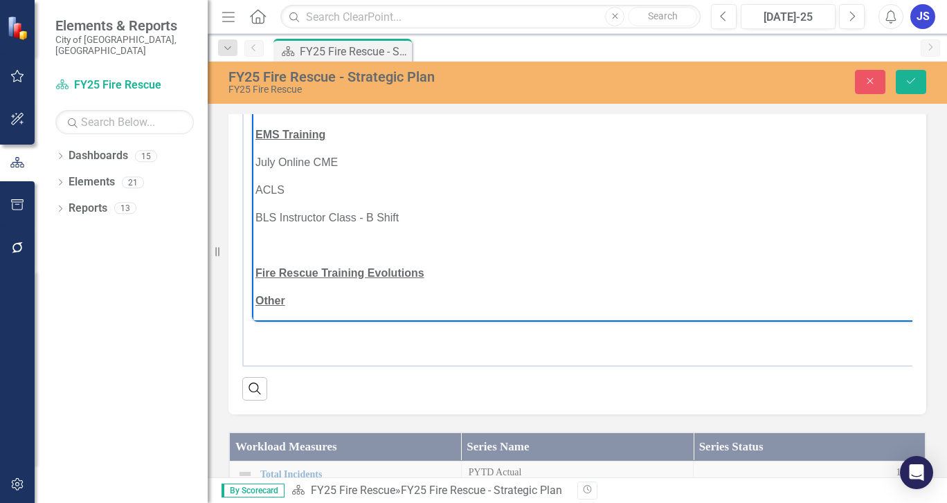
scroll to position [97, 0]
click at [401, 214] on p "BLS Instructor Class - B Shift" at bounding box center [654, 216] width 796 height 17
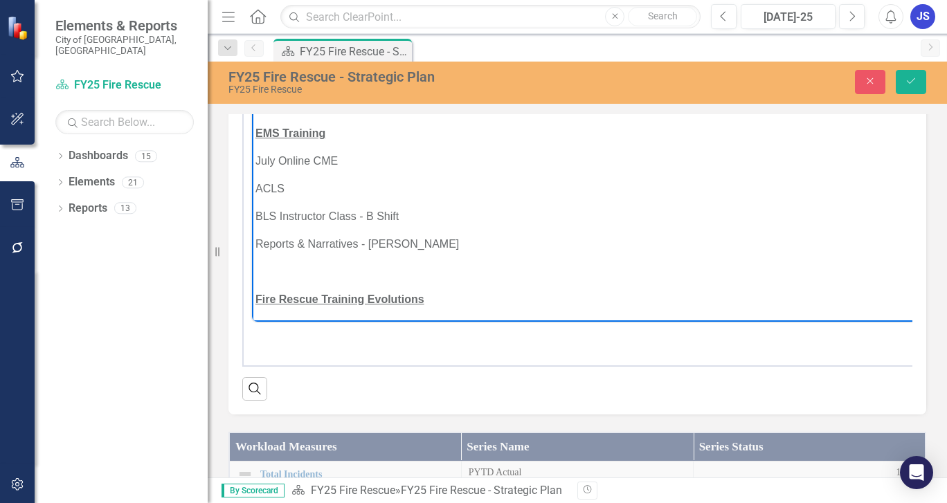
click at [335, 159] on p "July Online CME" at bounding box center [675, 160] width 839 height 17
click at [412, 242] on p "Reports & Narratives - [PERSON_NAME]" at bounding box center [690, 243] width 868 height 17
click at [255, 272] on body "Public Education/Community Engagement Fire Extinguisher Training - Microlumen S…" at bounding box center [707, 180] width 911 height 395
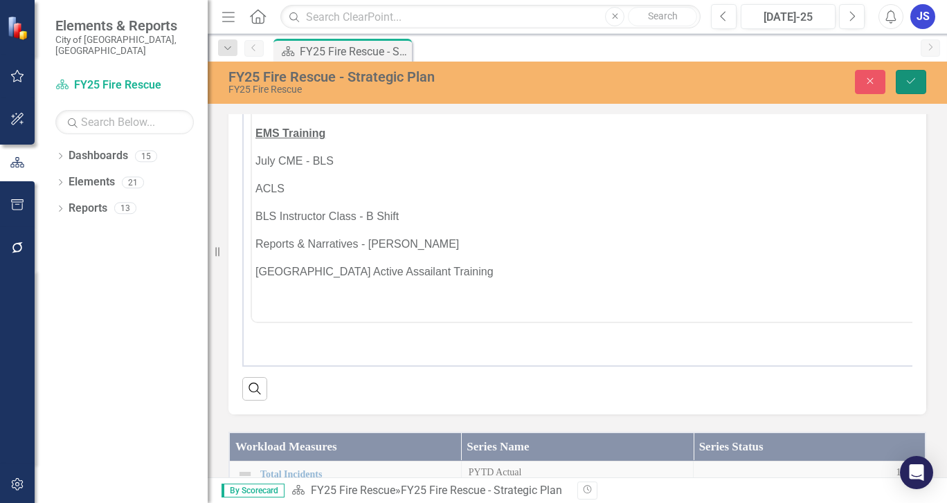
click at [909, 79] on icon "Save" at bounding box center [911, 81] width 12 height 10
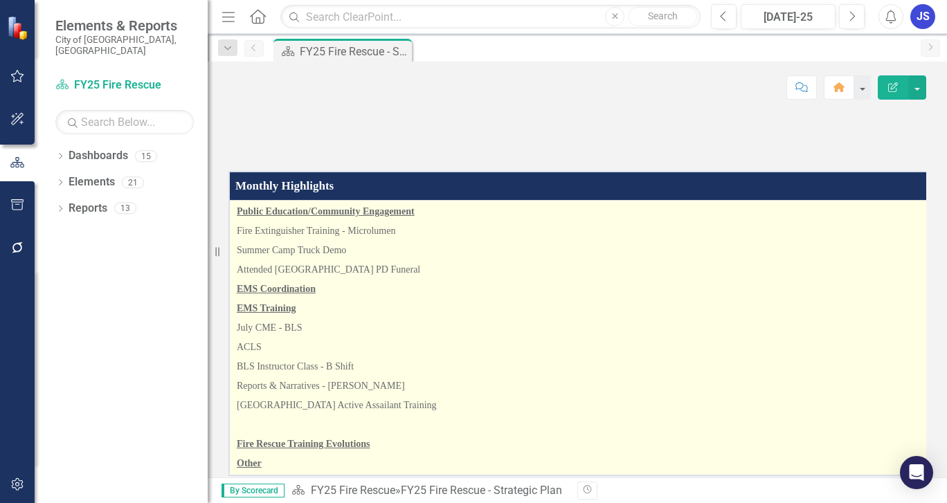
click at [582, 319] on p "EMS Training" at bounding box center [590, 308] width 706 height 19
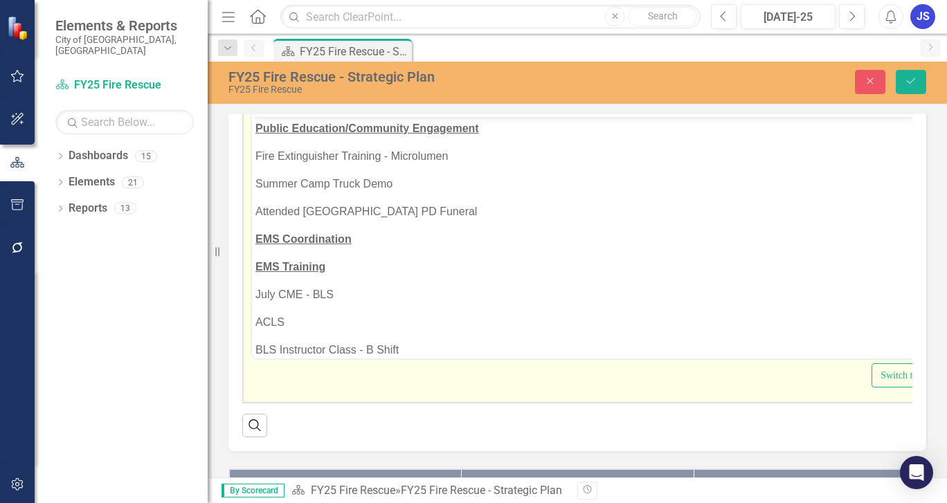
scroll to position [208, 0]
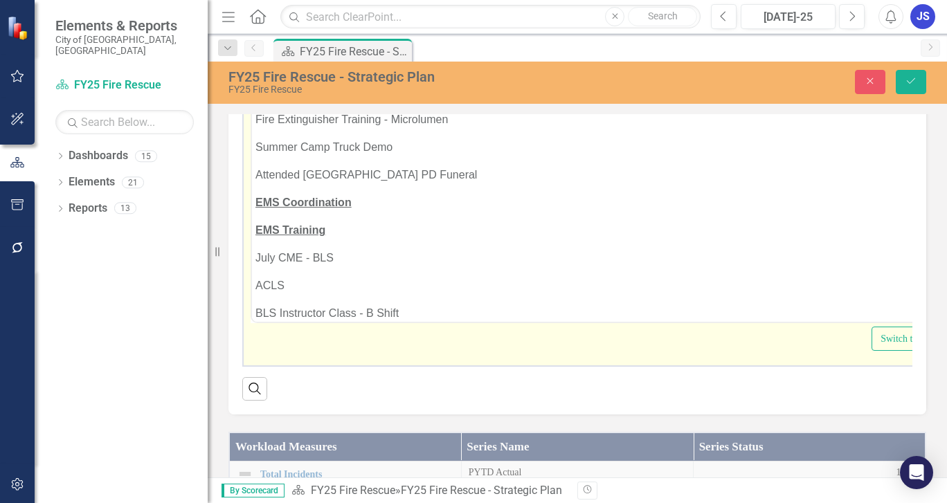
click at [350, 203] on u "EMS Coordination" at bounding box center [304, 202] width 96 height 12
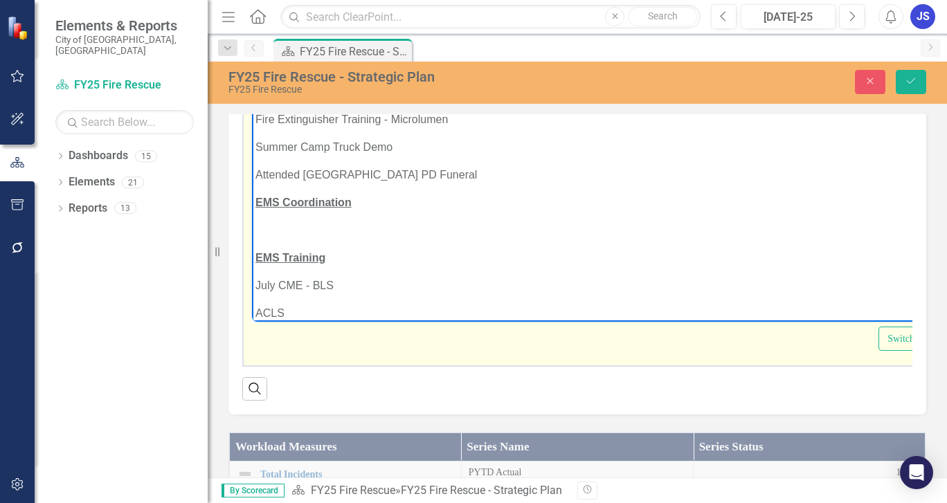
click at [269, 73] on icon "Bold" at bounding box center [272, 64] width 17 height 17
click at [321, 73] on icon "Underline" at bounding box center [320, 64] width 17 height 17
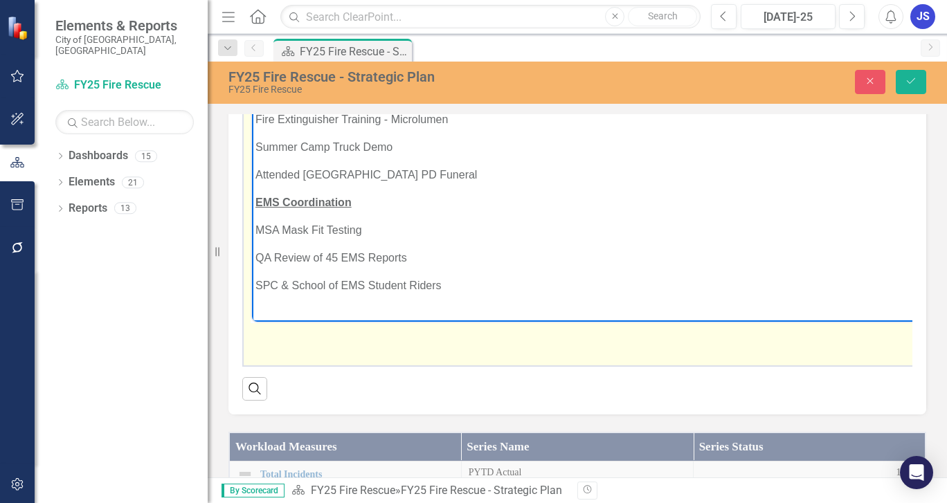
scroll to position [27, 0]
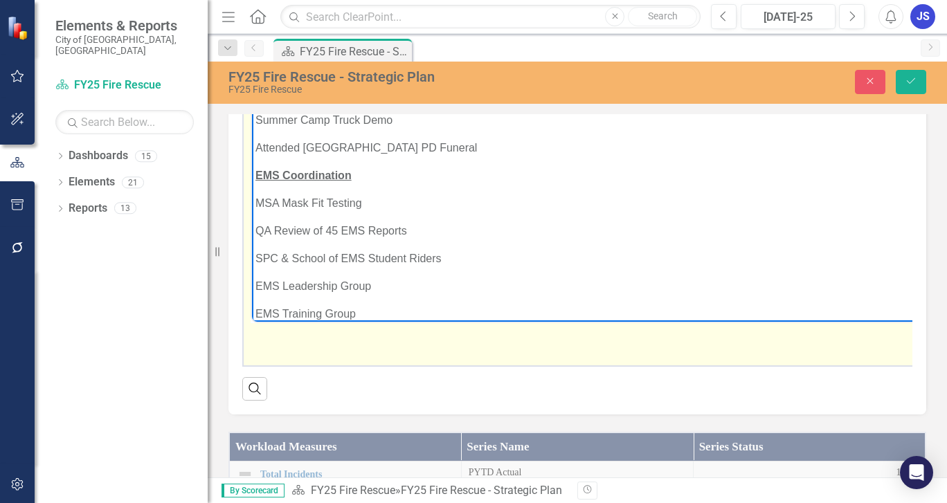
click at [256, 283] on p "EMS Leadership Group" at bounding box center [706, 286] width 900 height 17
click at [255, 310] on body "Public Education/Community Engagement Fire Extinguisher Training - Microlumen S…" at bounding box center [721, 319] width 939 height 533
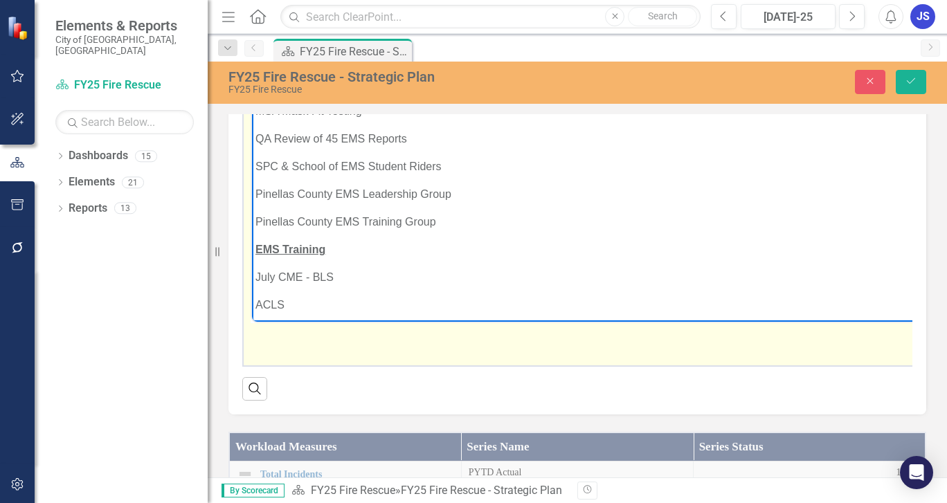
scroll to position [96, 0]
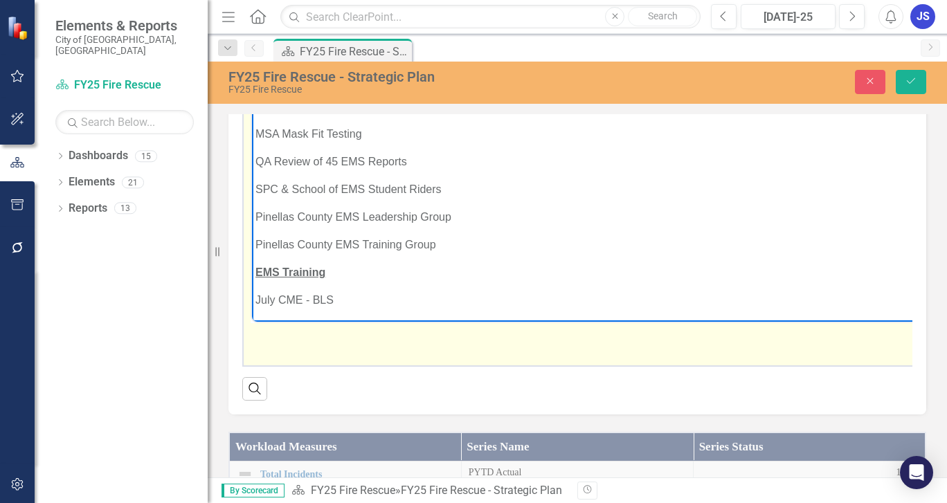
click at [436, 244] on p "Pinellas County EMS Training Group" at bounding box center [733, 244] width 954 height 17
click at [406, 161] on p "QA Review of 45 EMS Reports" at bounding box center [761, 161] width 1010 height 17
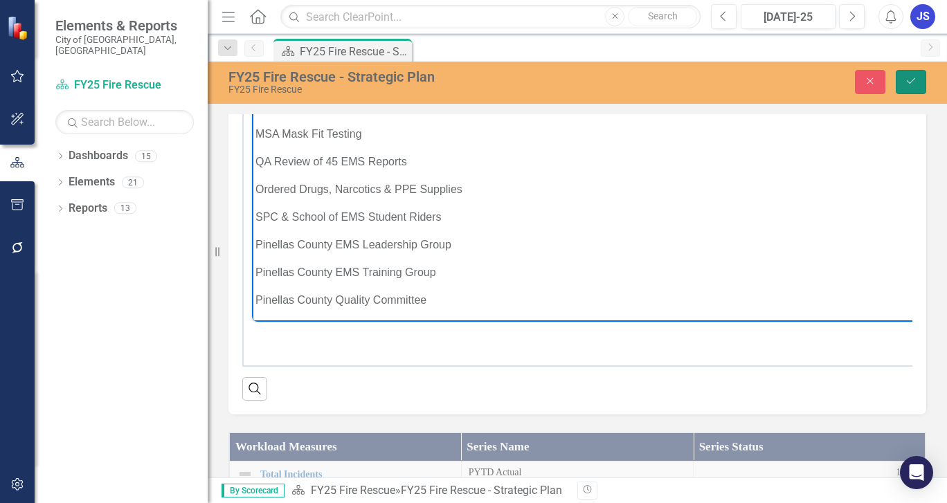
click at [915, 80] on icon "Save" at bounding box center [911, 81] width 12 height 10
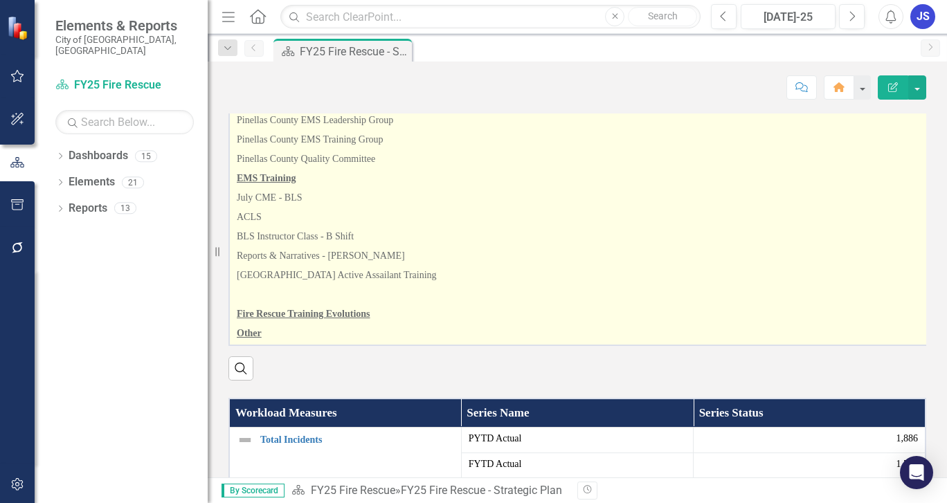
scroll to position [208, 0]
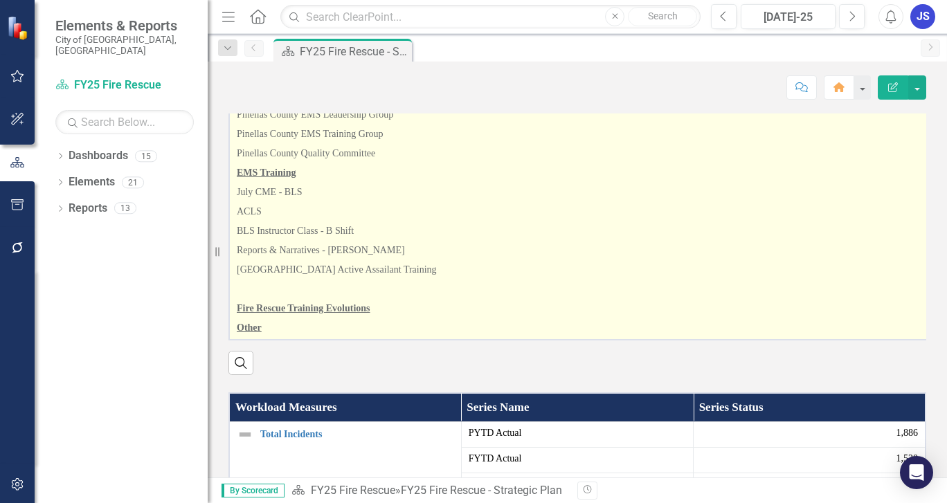
click at [665, 241] on p "BLS Instructor Class - B Shift" at bounding box center [587, 231] width 700 height 19
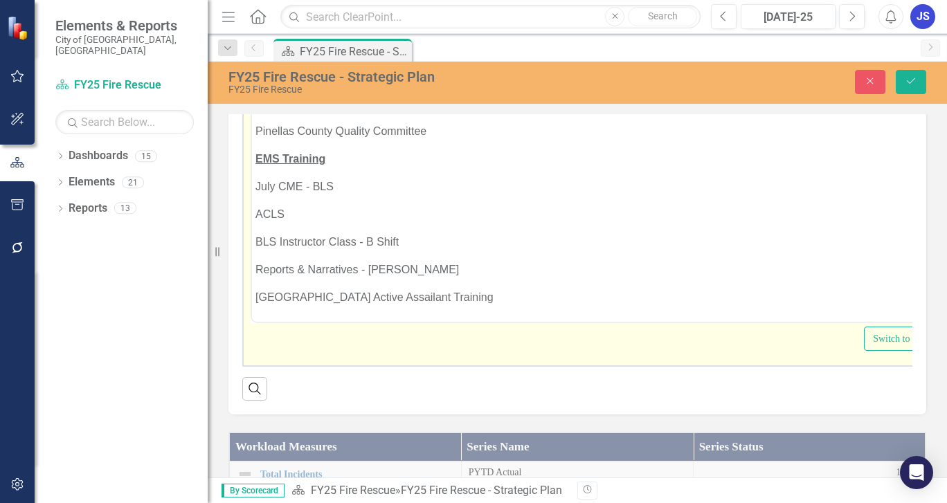
scroll to position [346, 0]
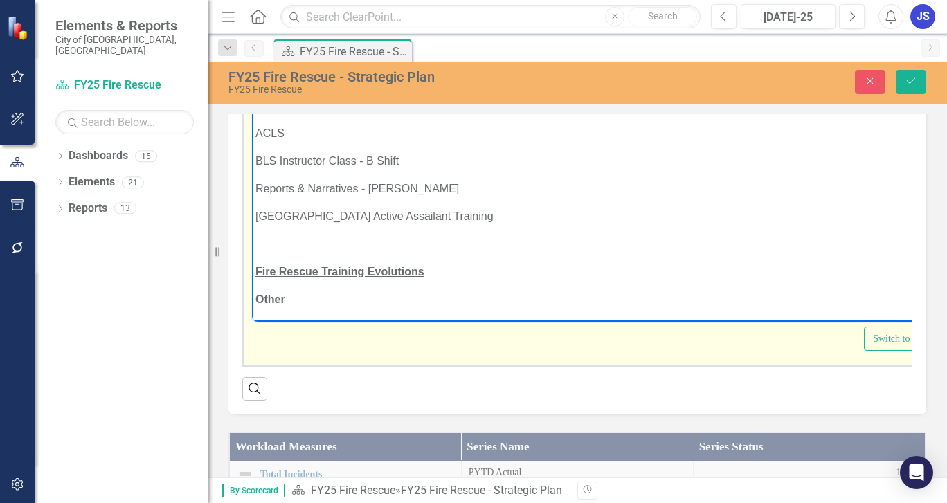
click at [258, 253] on body "Public Education/Community Engagement Fire Extinguisher Training - Microlumen S…" at bounding box center [605, 27] width 706 height 589
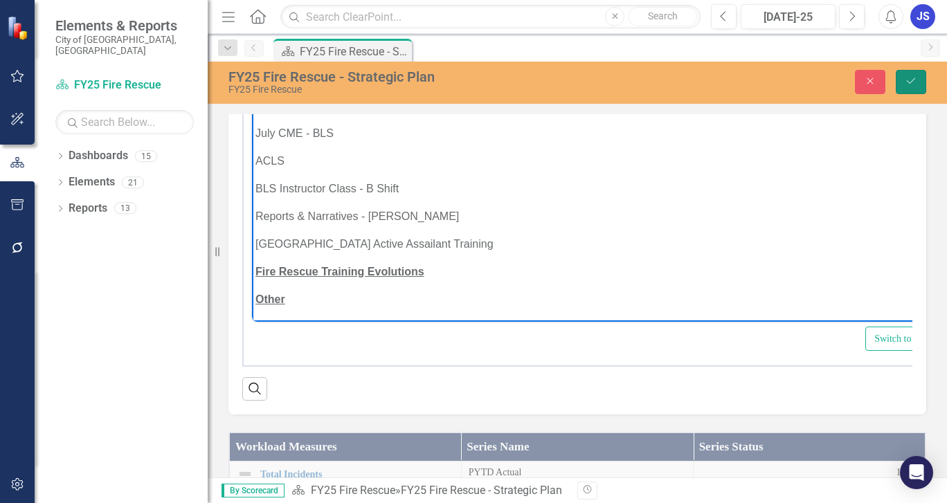
click at [911, 78] on icon "Save" at bounding box center [911, 81] width 12 height 10
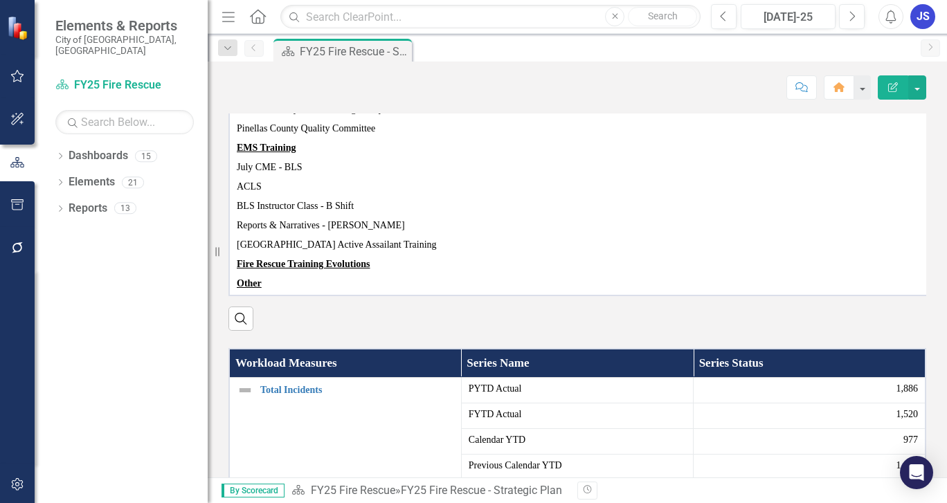
scroll to position [277, 0]
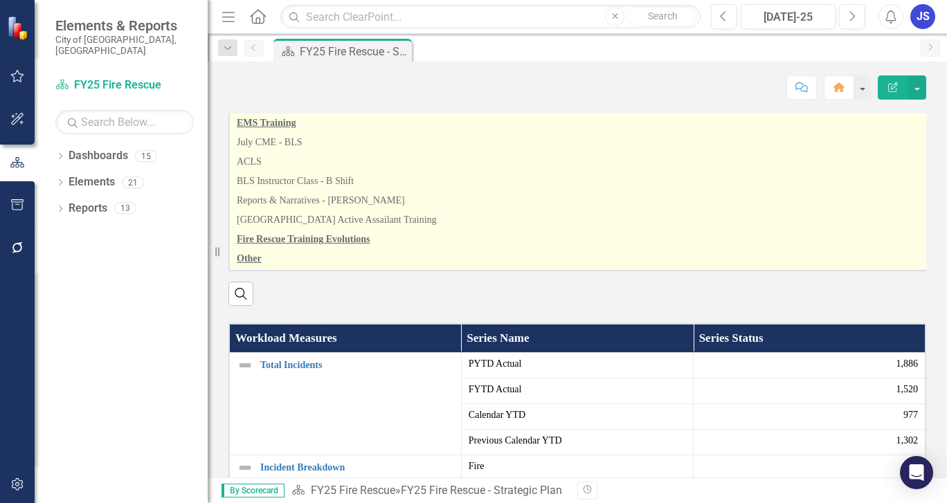
click at [540, 133] on p "EMS Training" at bounding box center [583, 123] width 693 height 19
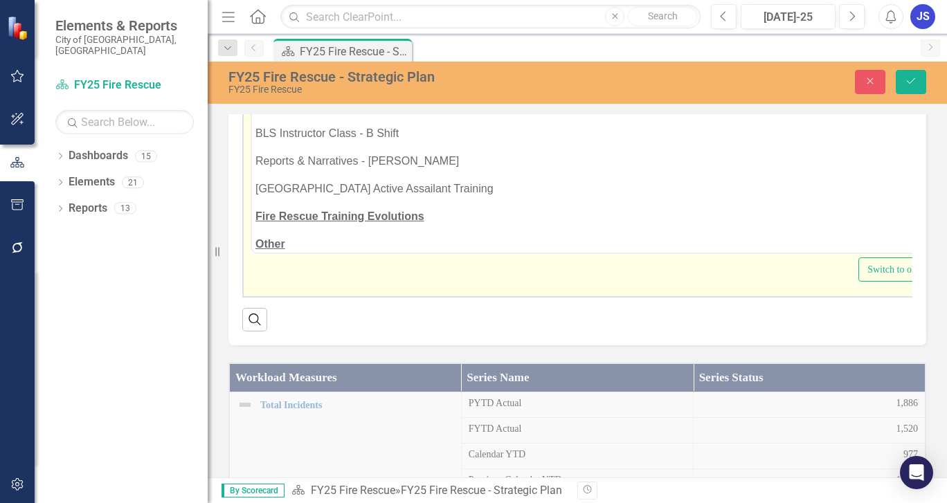
scroll to position [319, 0]
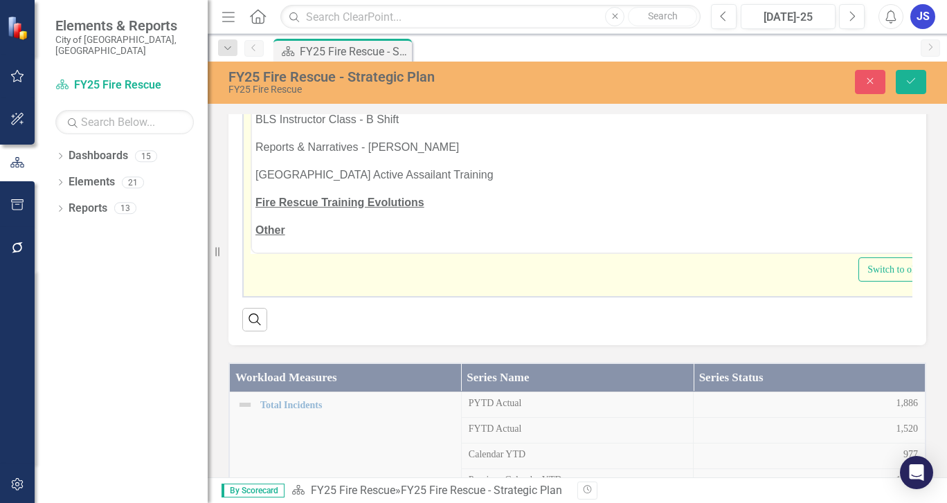
click at [428, 200] on p "Fire Rescue Training Evolutions" at bounding box center [602, 202] width 693 height 17
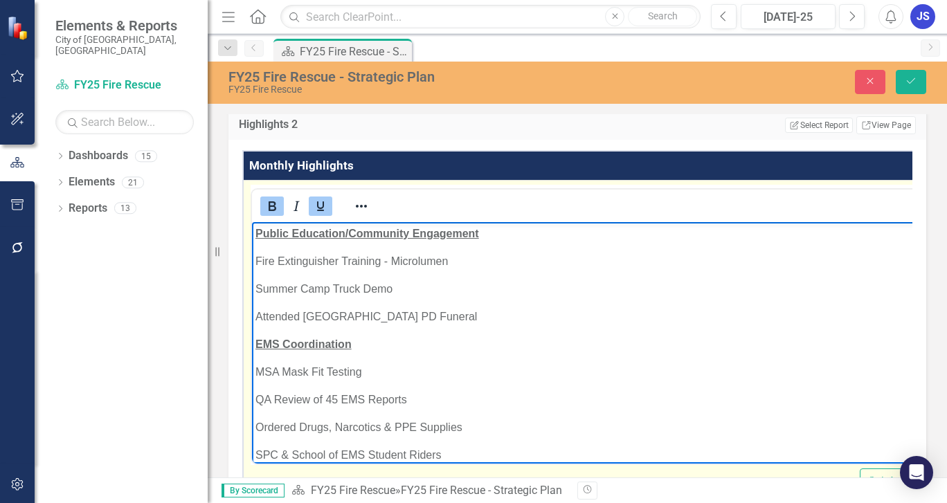
scroll to position [0, 0]
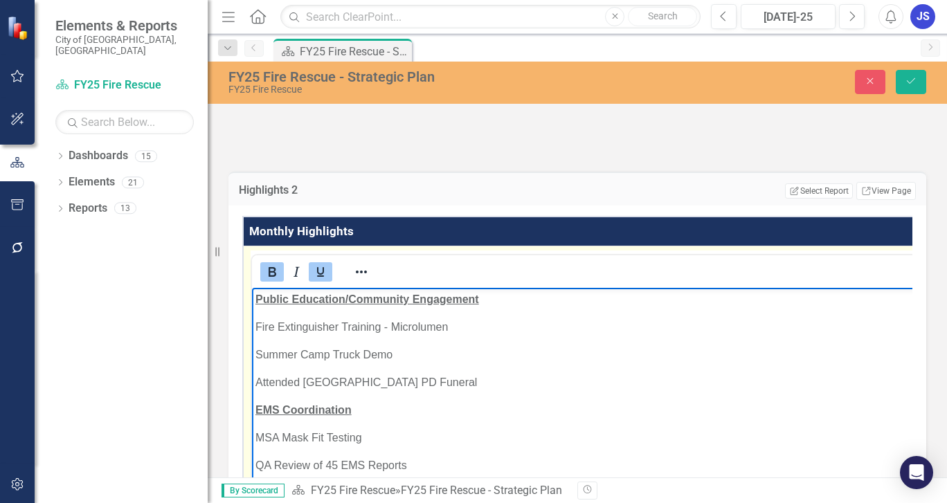
click at [271, 280] on icon "Bold" at bounding box center [272, 272] width 17 height 17
click at [316, 280] on icon "Underline" at bounding box center [320, 272] width 17 height 17
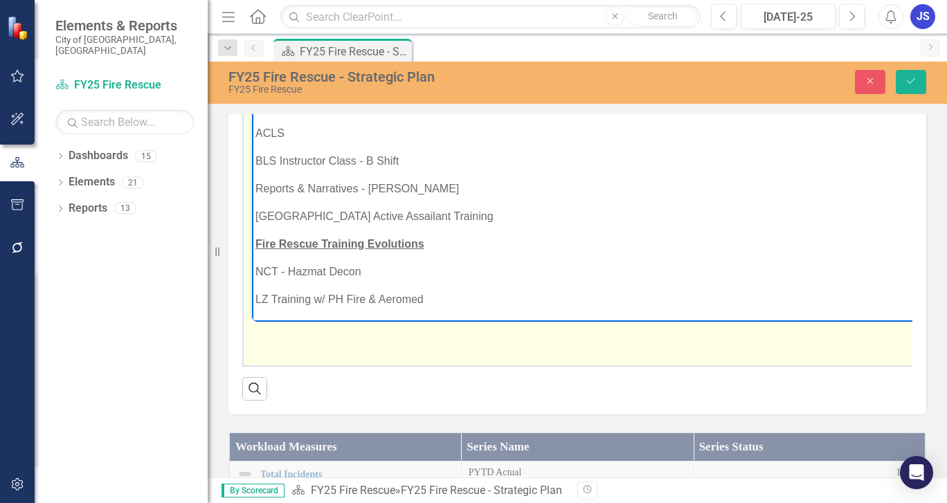
scroll to position [359, 0]
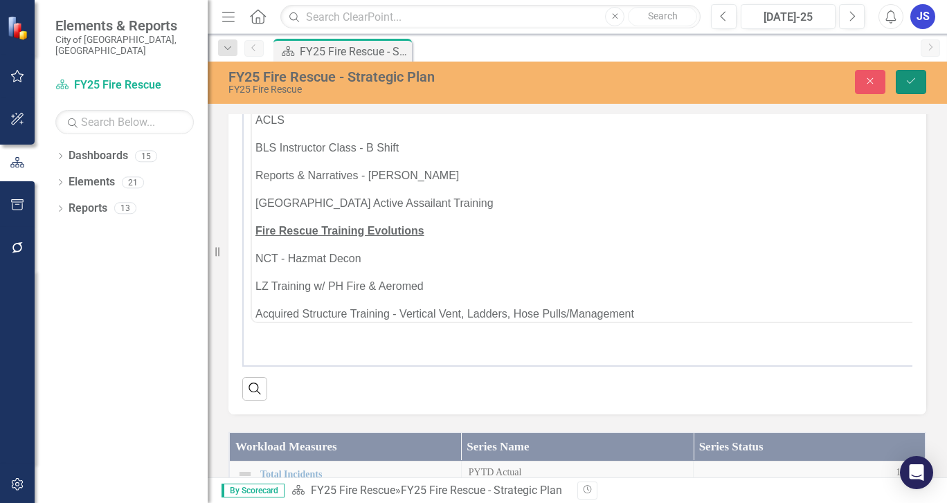
click at [911, 77] on icon "Save" at bounding box center [911, 81] width 12 height 10
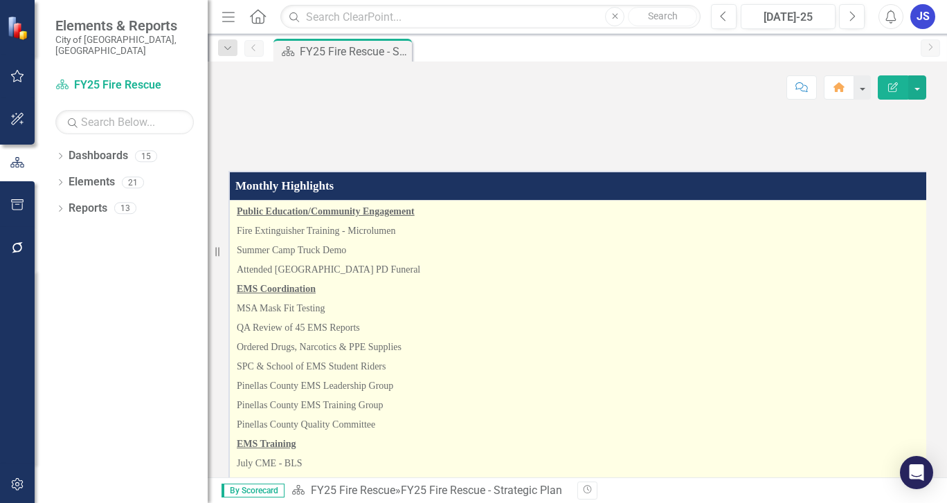
scroll to position [111, 0]
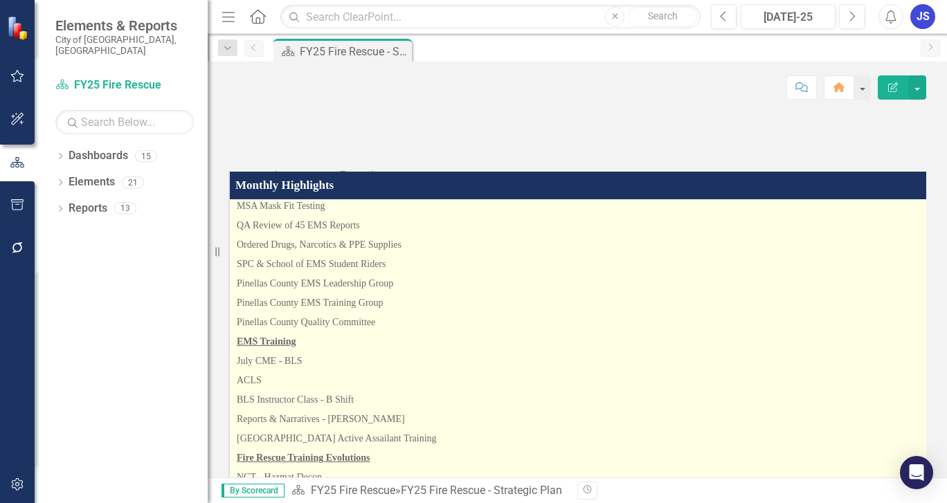
click at [444, 332] on p "Pinellas County Quality Committee" at bounding box center [586, 322] width 699 height 19
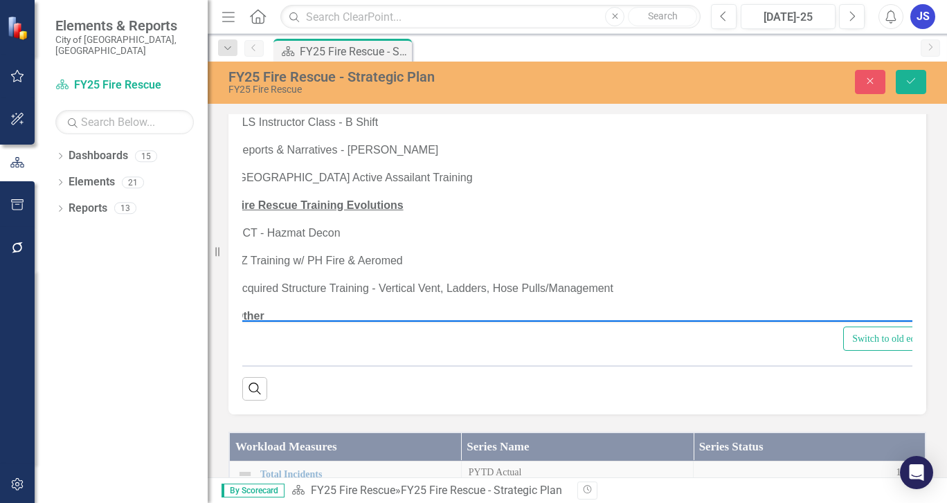
scroll to position [0, 0]
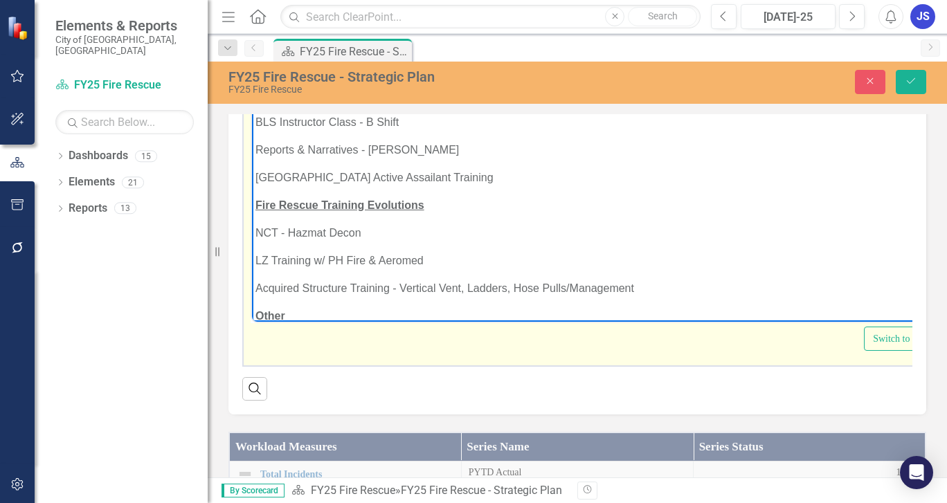
click at [633, 283] on p "Acquired Structure Training - Vertical Vent, Ladders, Hose Pulls/Management" at bounding box center [605, 288] width 699 height 17
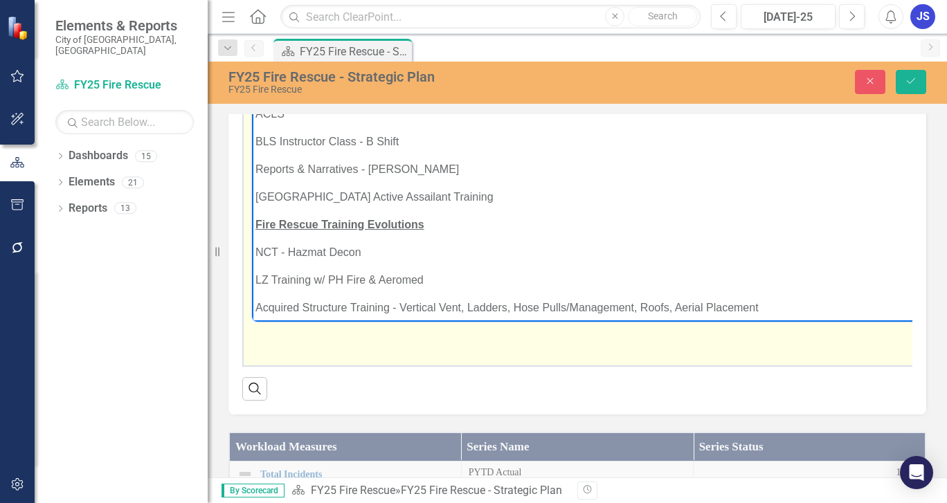
scroll to position [387, 0]
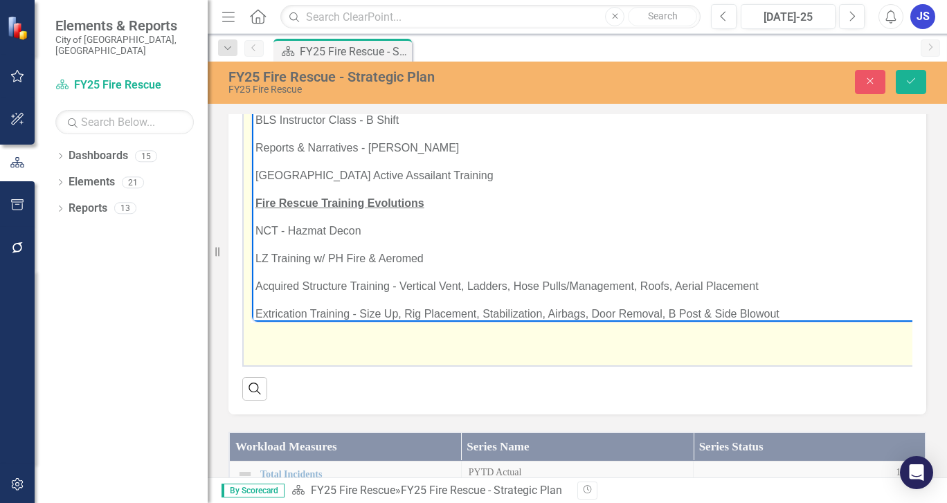
click at [454, 174] on p "[GEOGRAPHIC_DATA] Active Assailant Training" at bounding box center [776, 175] width 1041 height 17
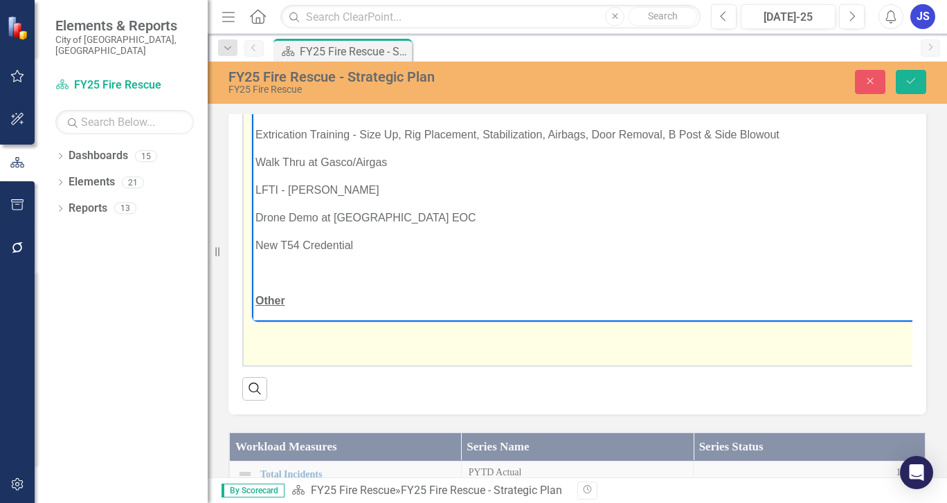
scroll to position [595, 0]
click at [257, 269] on p "Rich Text Area. Press ALT-0 for help." at bounding box center [799, 272] width 1086 height 17
click at [256, 130] on p "Extrication Training - Size Up, Rig Placement, Stabilization, Airbags, Door Rem…" at bounding box center [814, 133] width 1116 height 17
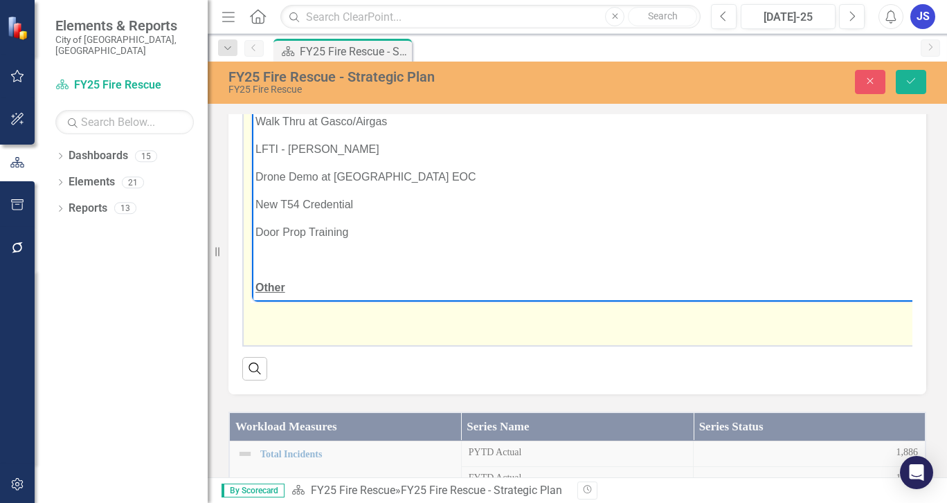
scroll to position [623, 0]
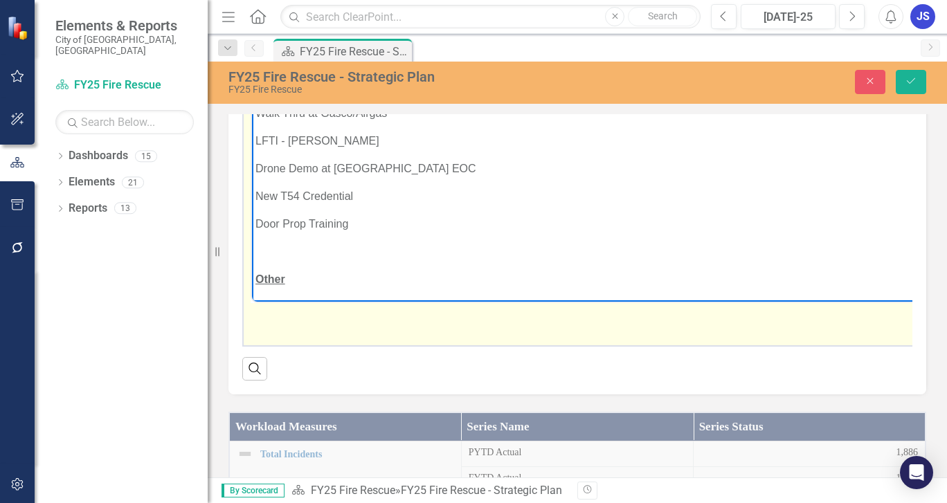
click at [260, 243] on p "Rich Text Area. Press ALT-0 for help." at bounding box center [819, 251] width 1127 height 17
click at [320, 140] on p "LFTI - [PERSON_NAME]" at bounding box center [832, 140] width 1153 height 17
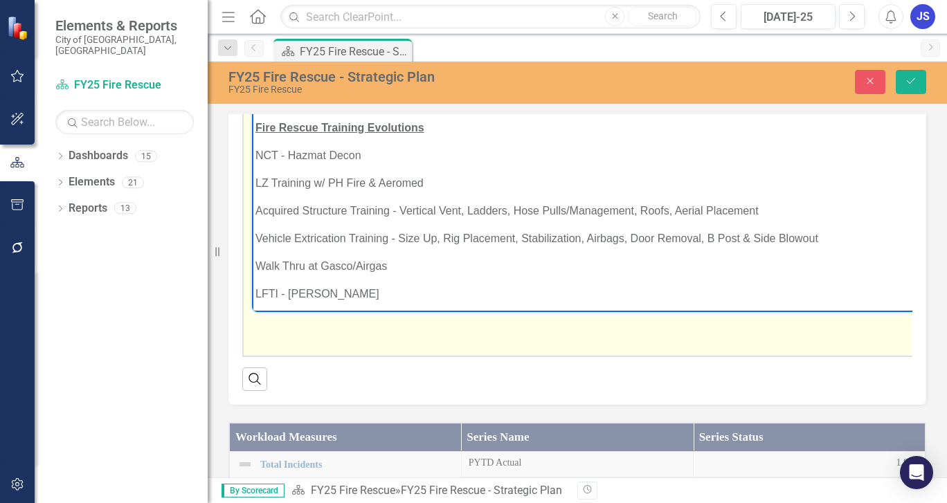
scroll to position [512, 0]
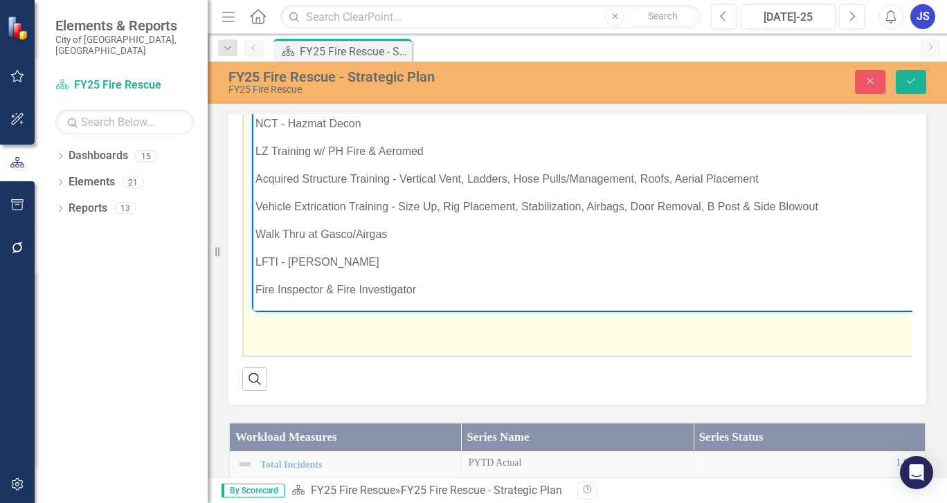
click at [360, 122] on p "NCT - Hazmat Decon" at bounding box center [858, 123] width 1204 height 17
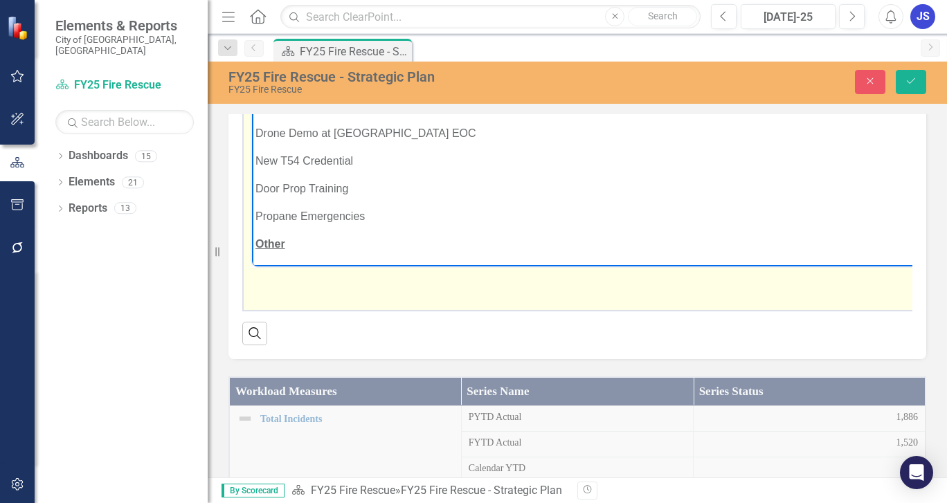
scroll to position [287, 0]
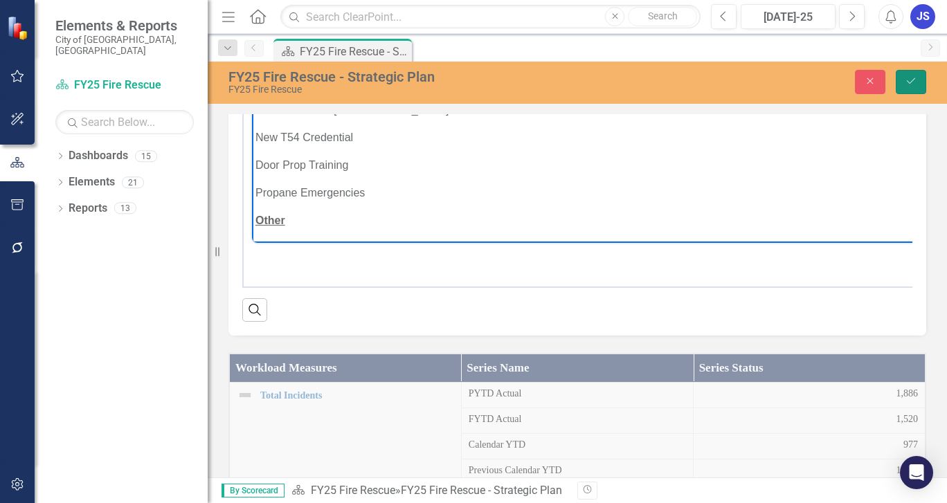
click at [904, 78] on button "Save" at bounding box center [911, 82] width 30 height 24
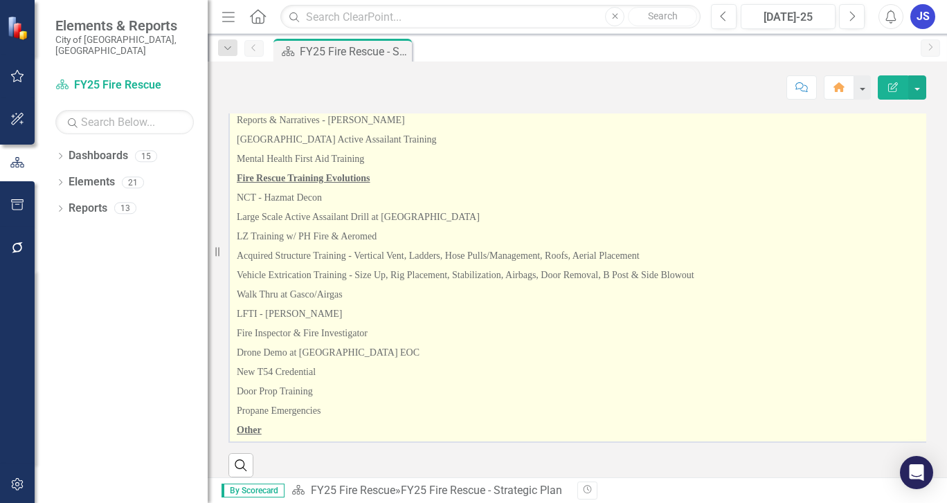
scroll to position [138, 0]
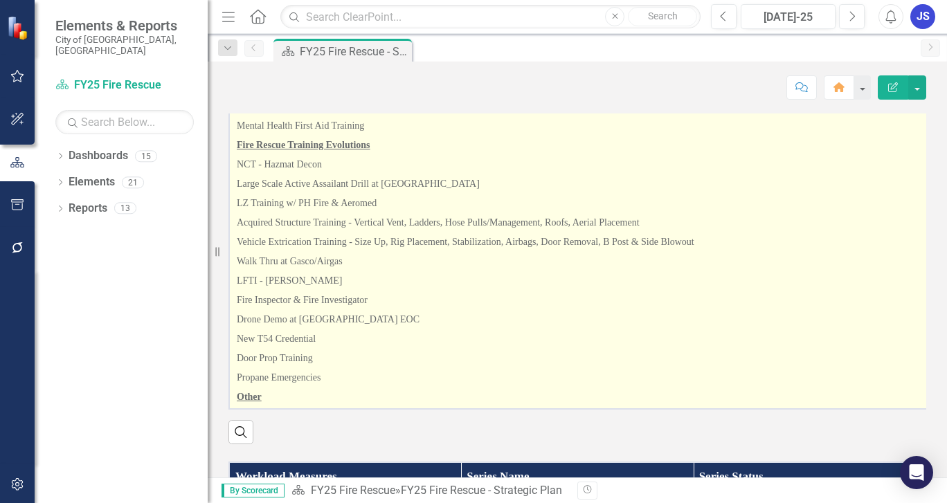
click at [681, 291] on p "LFTI - [PERSON_NAME]" at bounding box center [583, 280] width 693 height 19
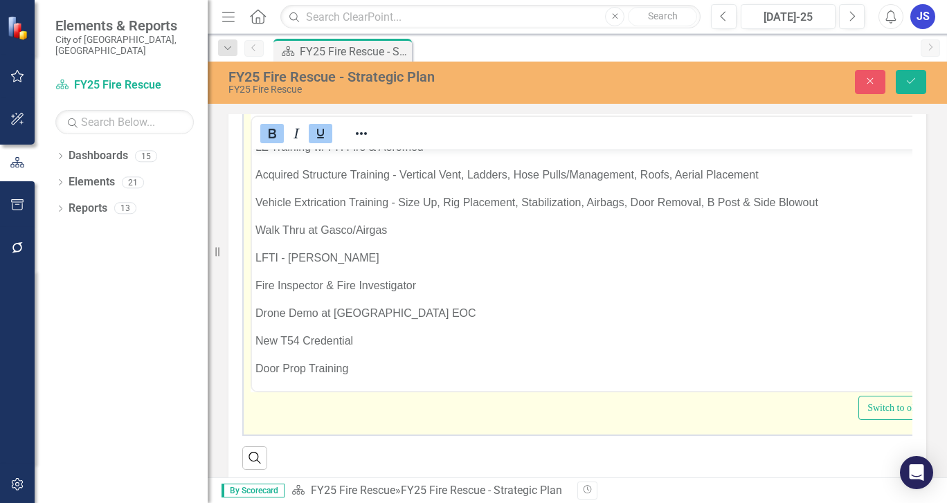
scroll to position [679, 0]
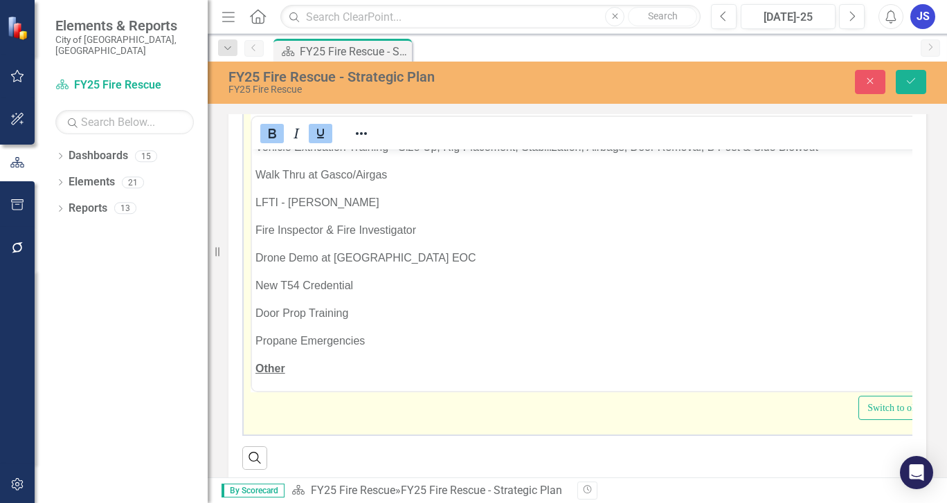
click at [285, 366] on u "Other" at bounding box center [271, 368] width 30 height 12
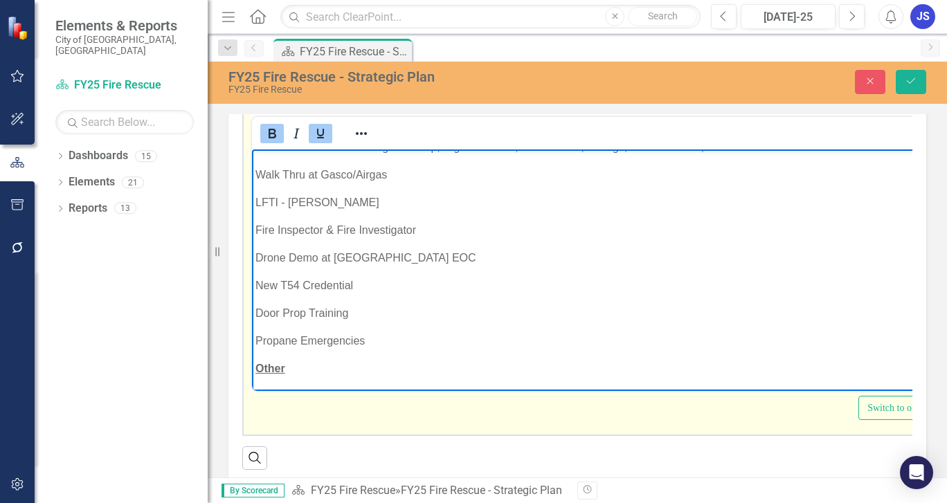
scroll to position [692, 0]
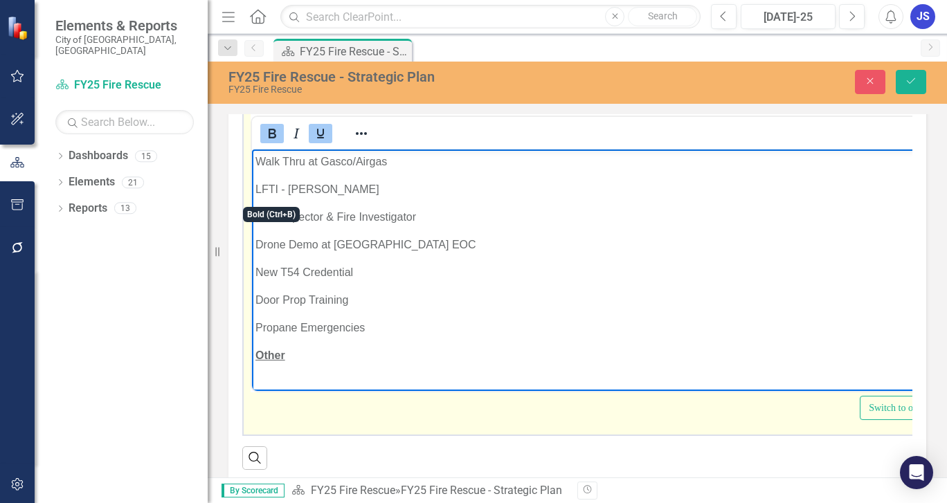
click at [266, 142] on icon "Bold" at bounding box center [272, 133] width 17 height 17
click at [318, 138] on icon "Underline" at bounding box center [320, 134] width 7 height 10
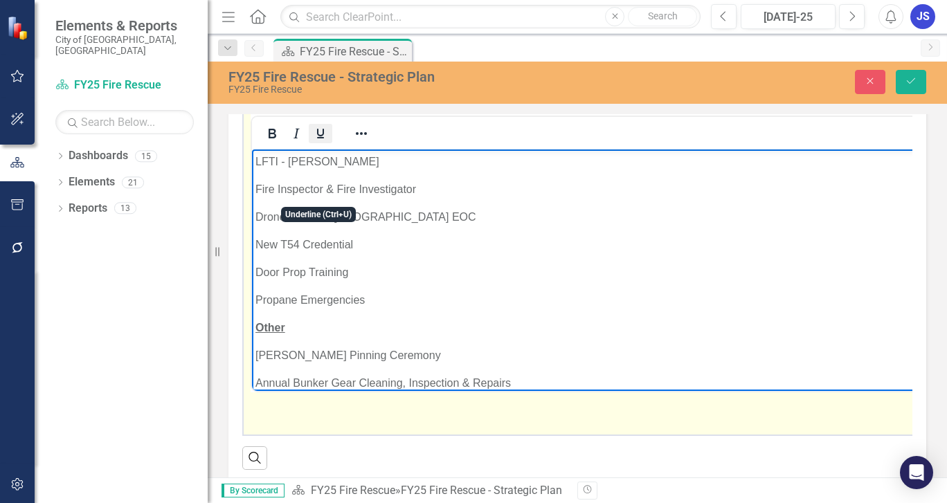
scroll to position [747, 0]
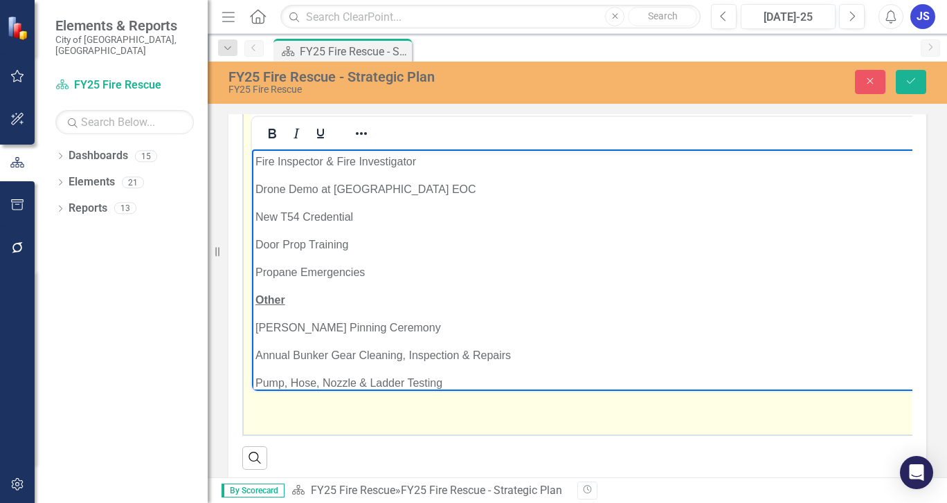
click at [337, 328] on p "[PERSON_NAME] Pinning Ceremony" at bounding box center [706, 327] width 901 height 17
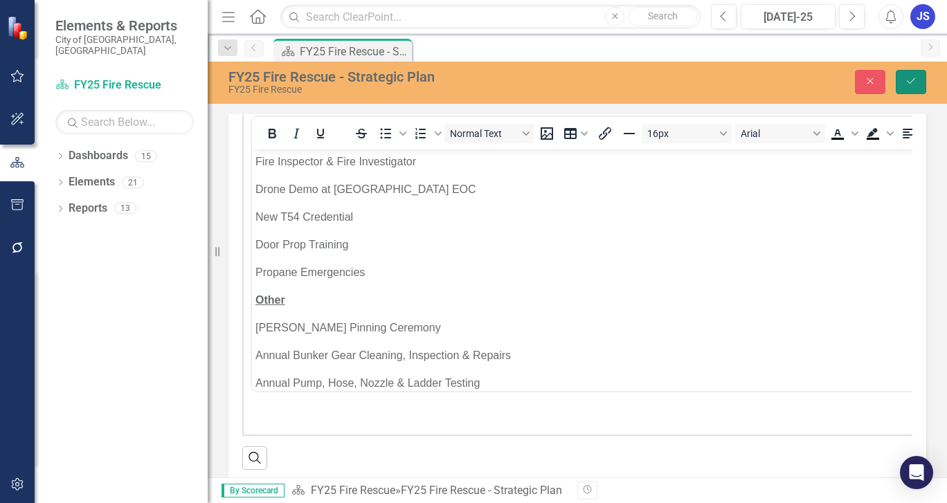
click at [913, 80] on icon "Save" at bounding box center [911, 81] width 12 height 10
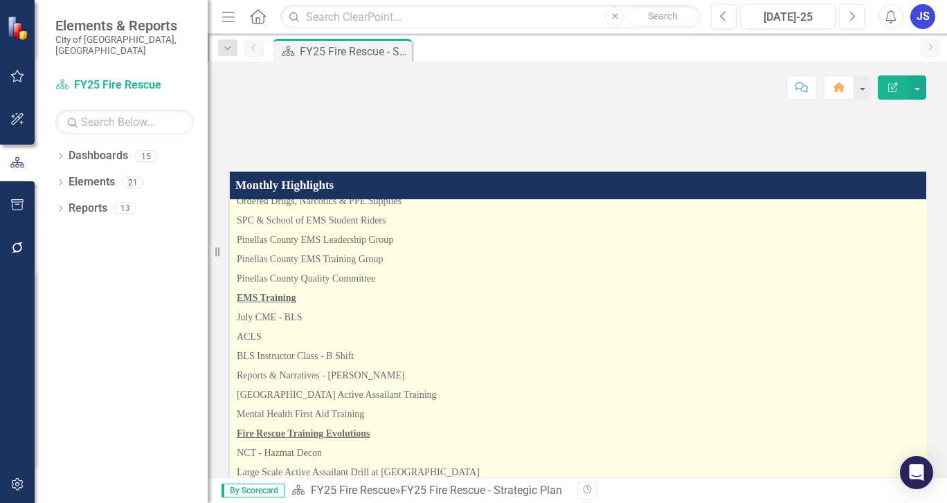
scroll to position [208, 0]
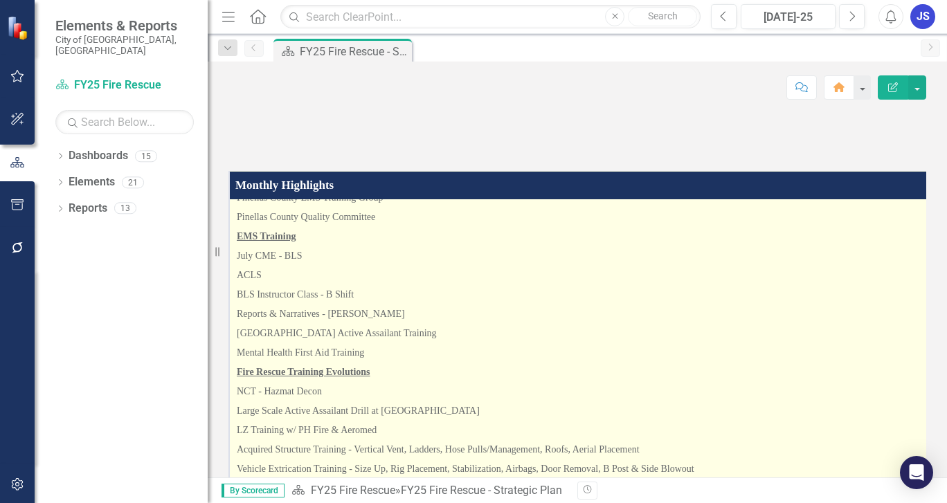
click at [593, 343] on p "[GEOGRAPHIC_DATA] Active Assailant Training" at bounding box center [585, 333] width 697 height 19
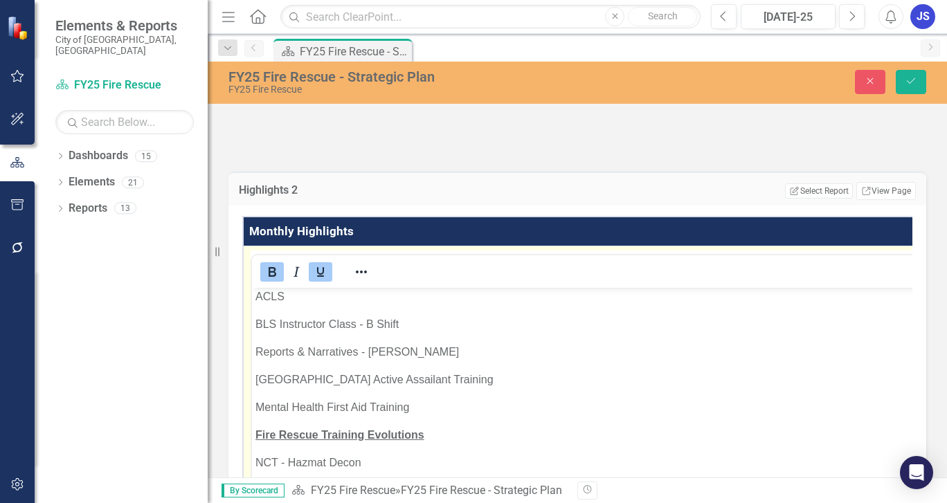
scroll to position [415, 0]
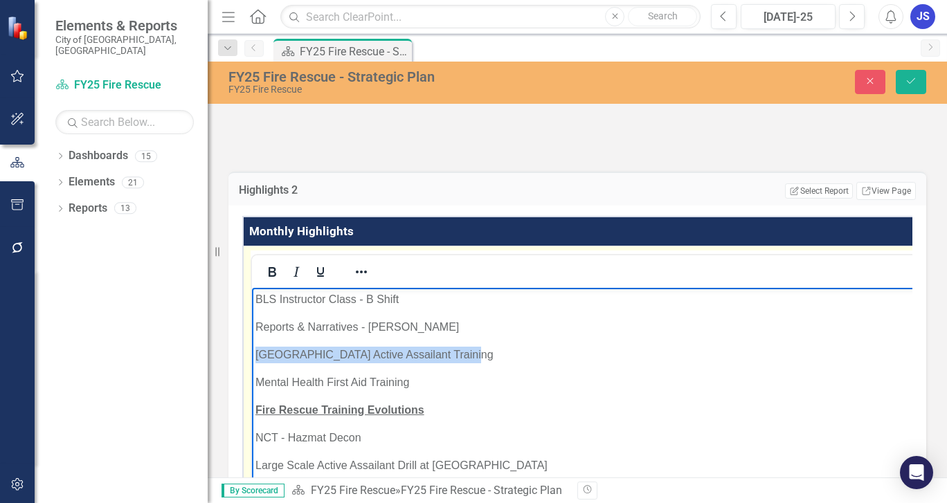
drag, startPoint x: 456, startPoint y: 355, endPoint x: 253, endPoint y: 354, distance: 203.6
click at [253, 354] on body "Public Education/Community Engagement Fire Extinguisher Training - Microlumen S…" at bounding box center [603, 374] width 703 height 1004
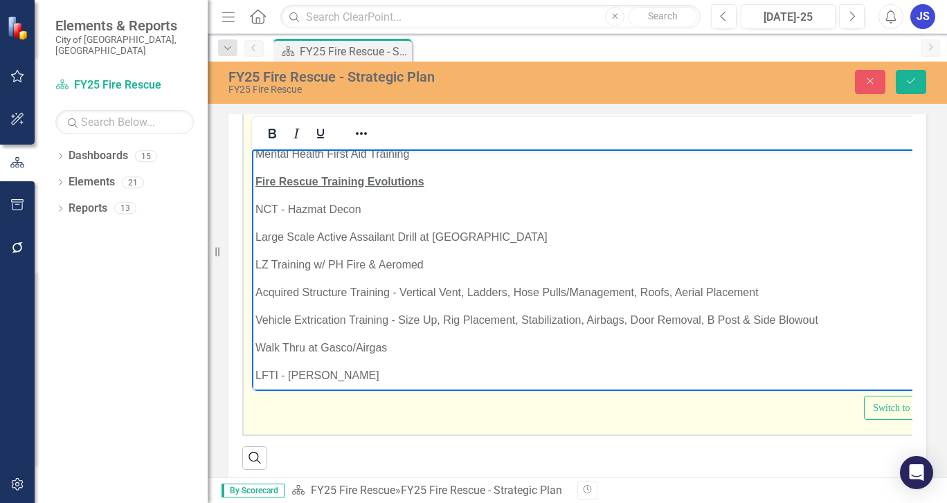
scroll to position [457, 0]
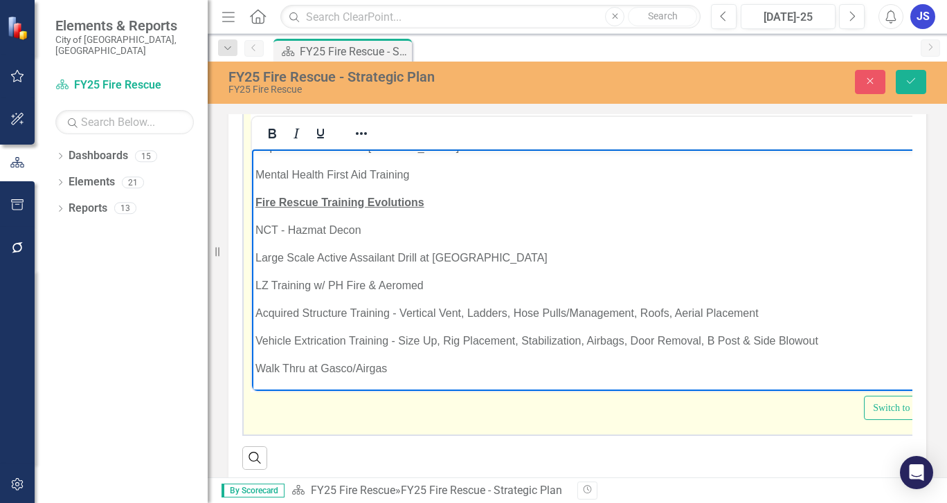
click at [255, 256] on body "Public Education/Community Engagement Fire Extinguisher Training - Microlumen S…" at bounding box center [605, 180] width 706 height 976
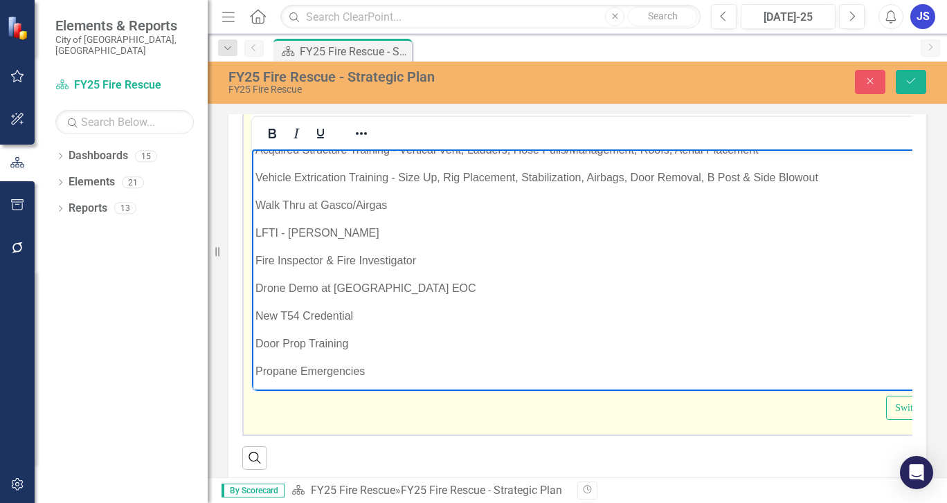
scroll to position [665, 0]
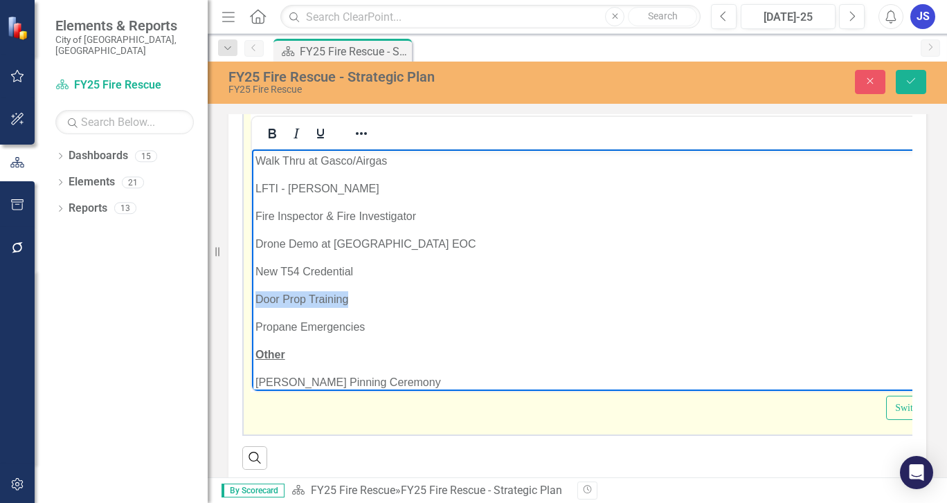
drag, startPoint x: 348, startPoint y: 301, endPoint x: 496, endPoint y: 507, distance: 254.0
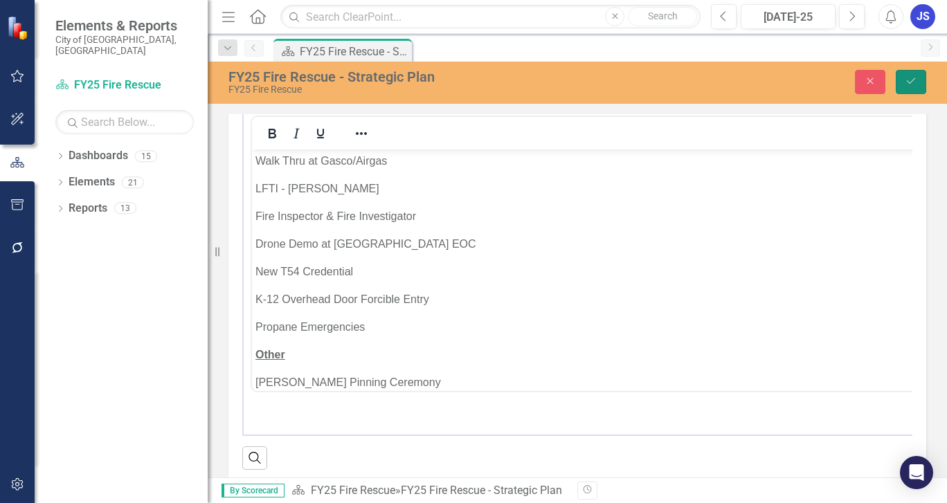
click at [905, 82] on icon "Save" at bounding box center [911, 81] width 12 height 10
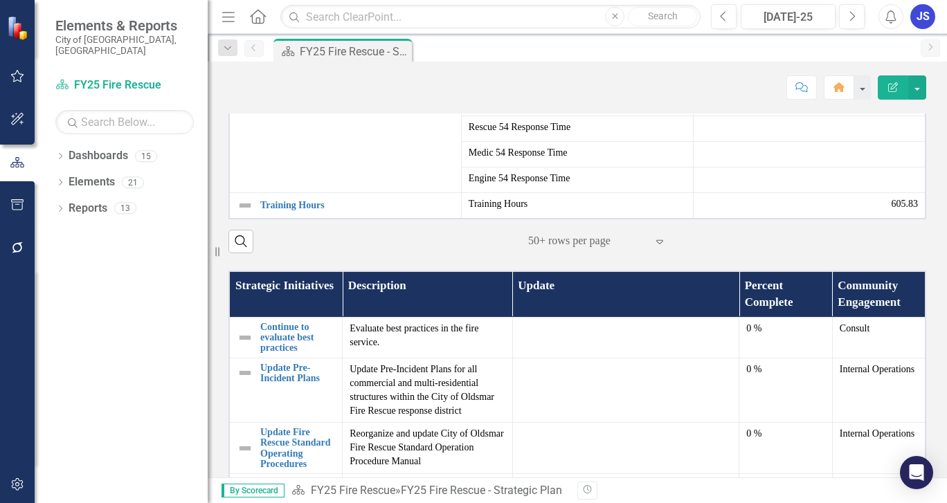
scroll to position [764, 0]
